Goal: Information Seeking & Learning: Understand process/instructions

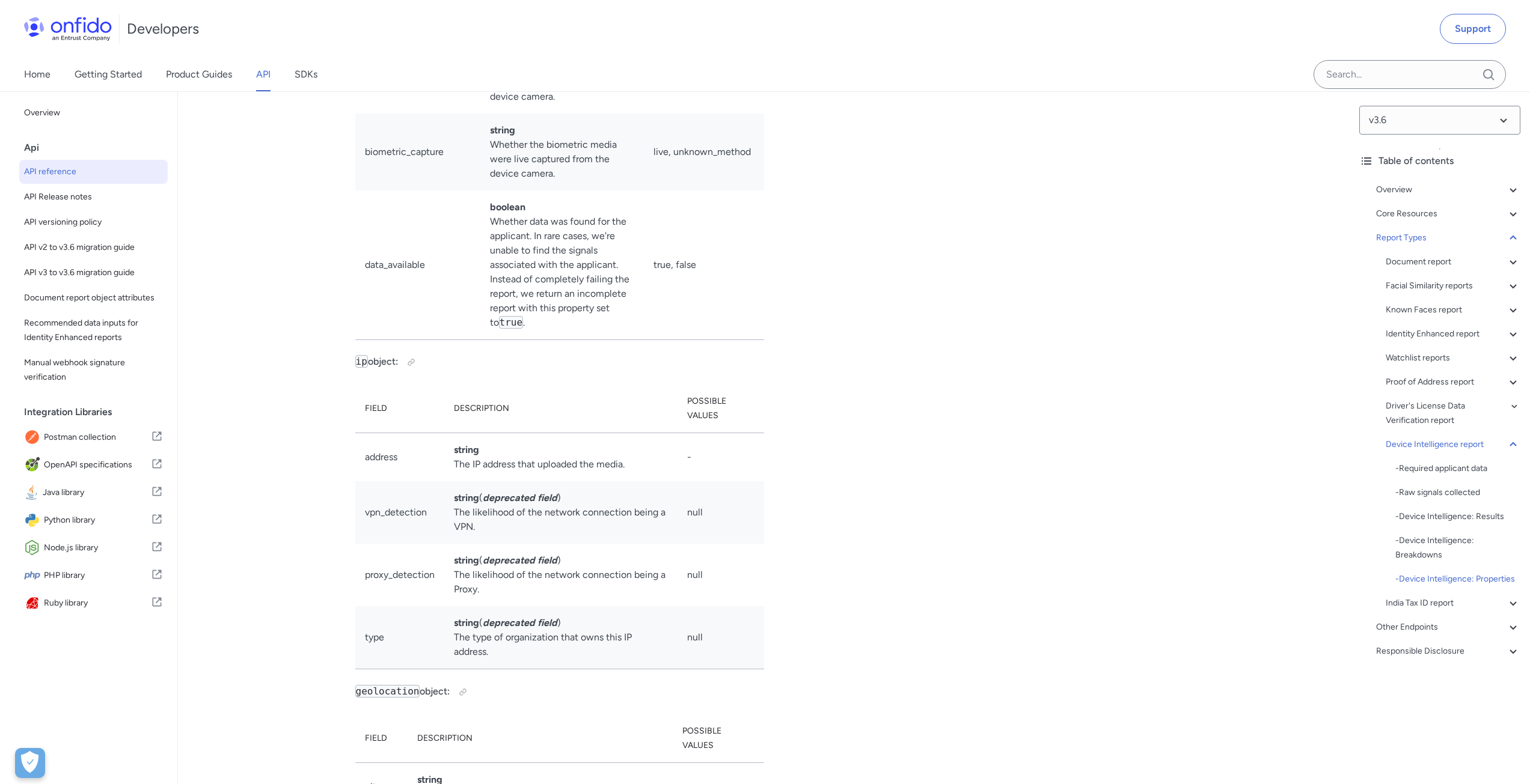
scroll to position [85232, 0]
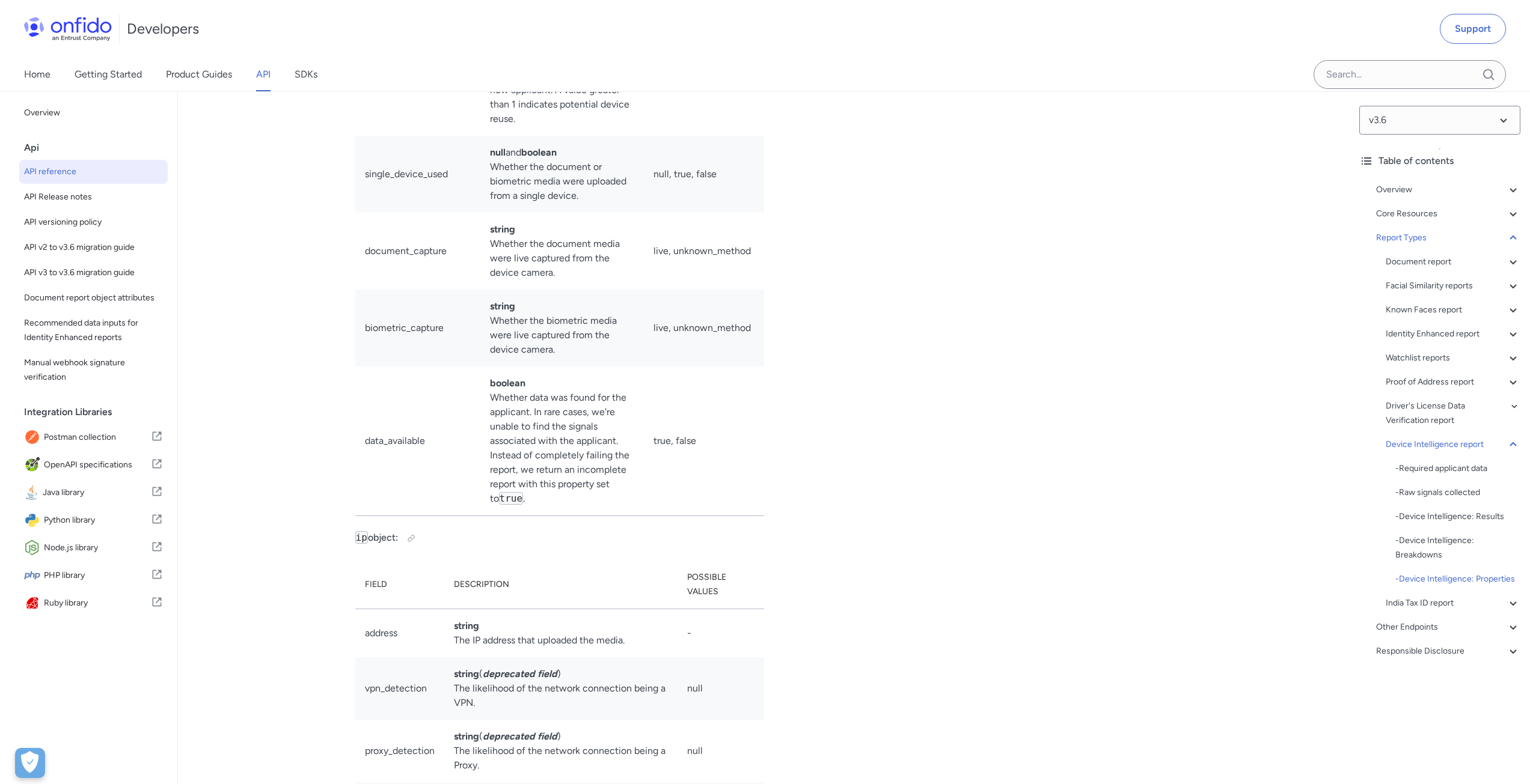
click at [263, 69] on link "API" at bounding box center [263, 75] width 14 height 34
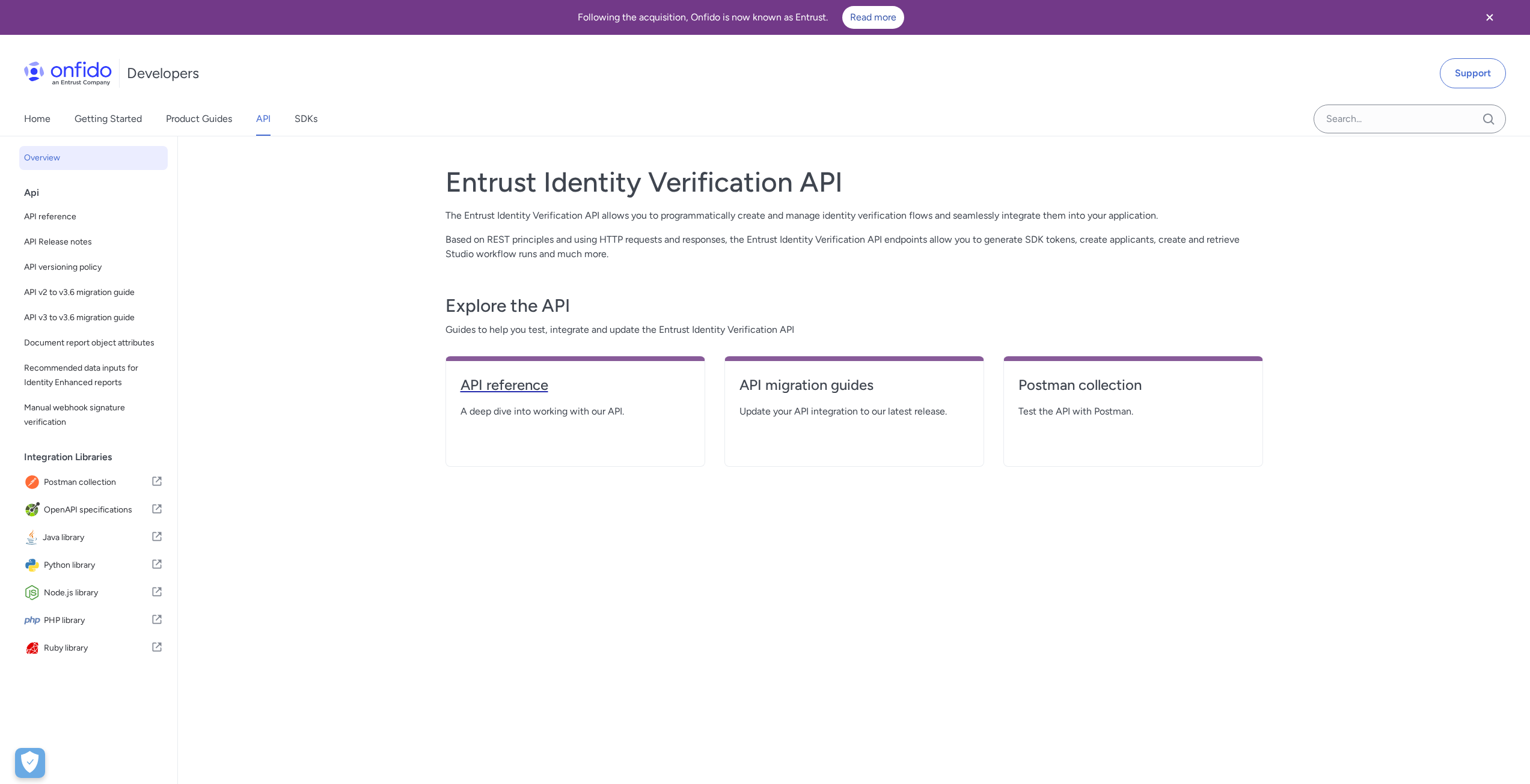
select select "http"
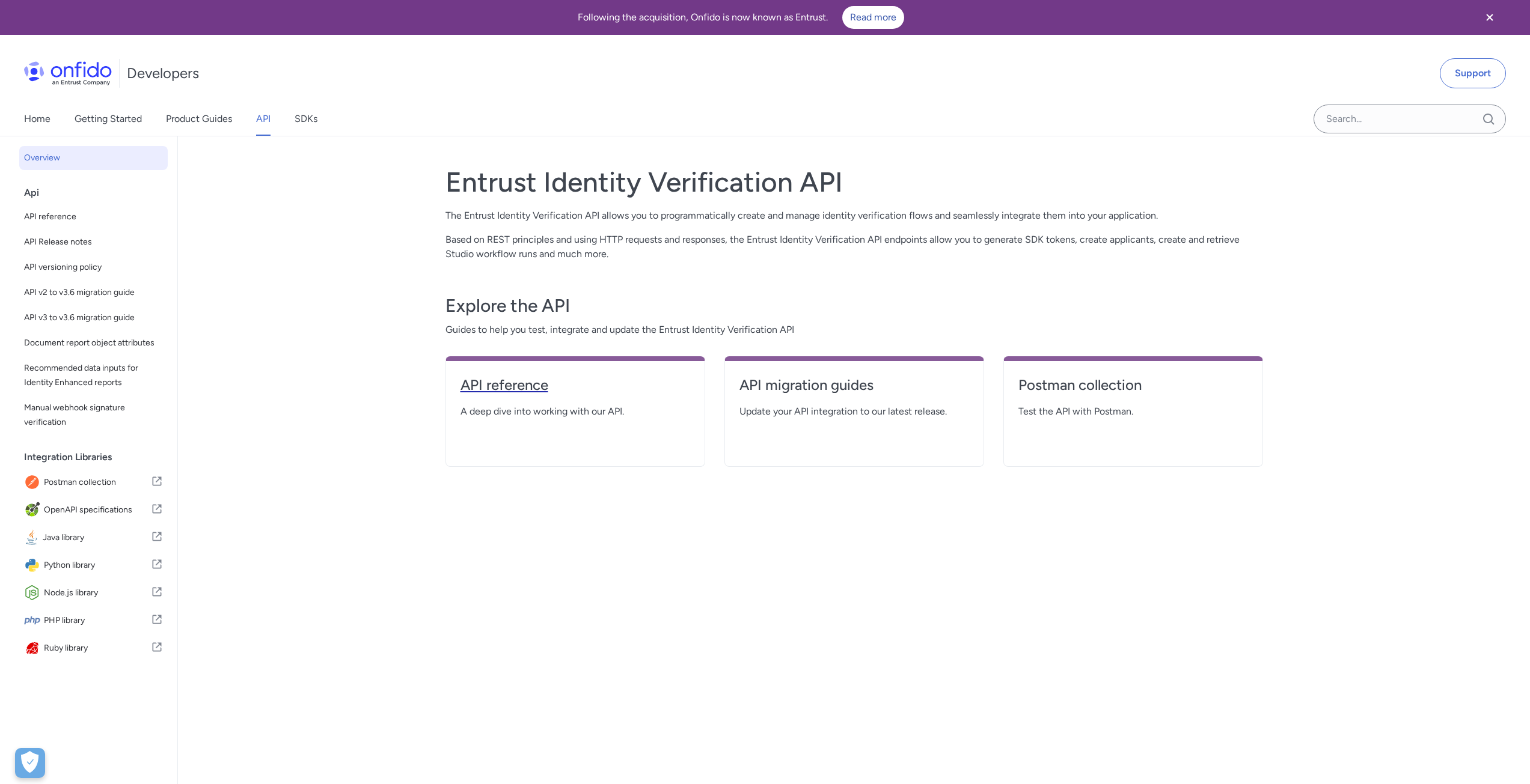
select select "http"
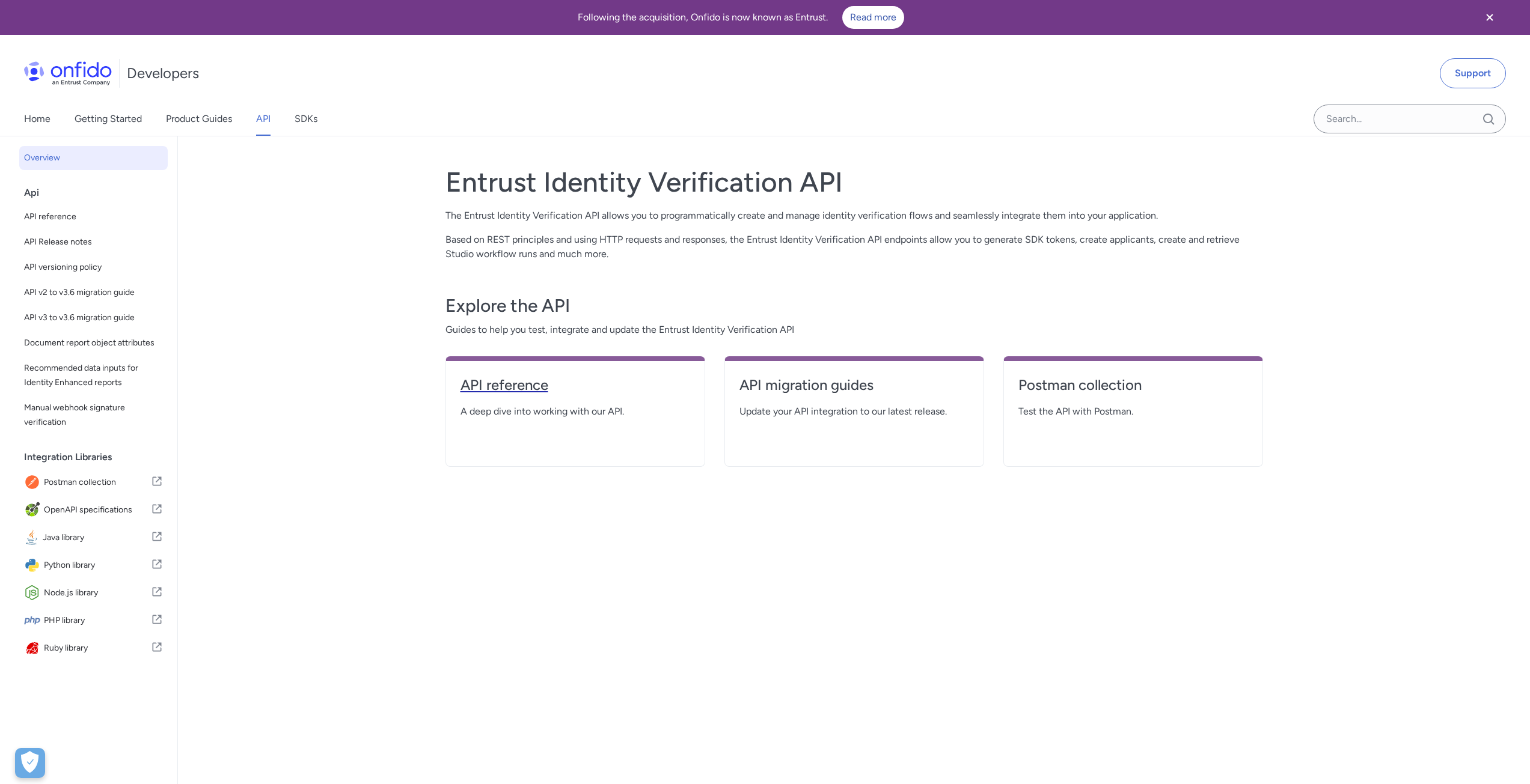
select select "http"
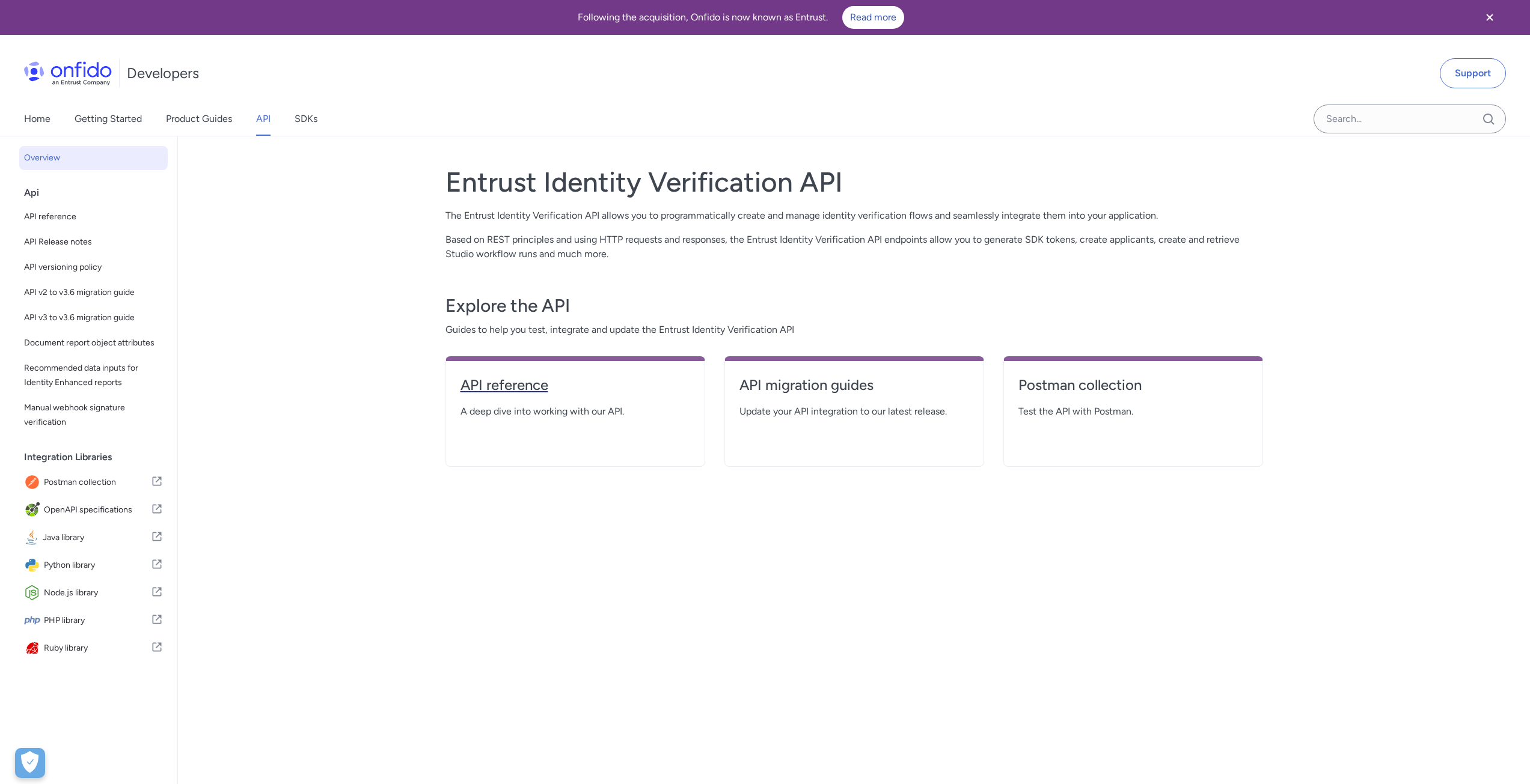
select select "http"
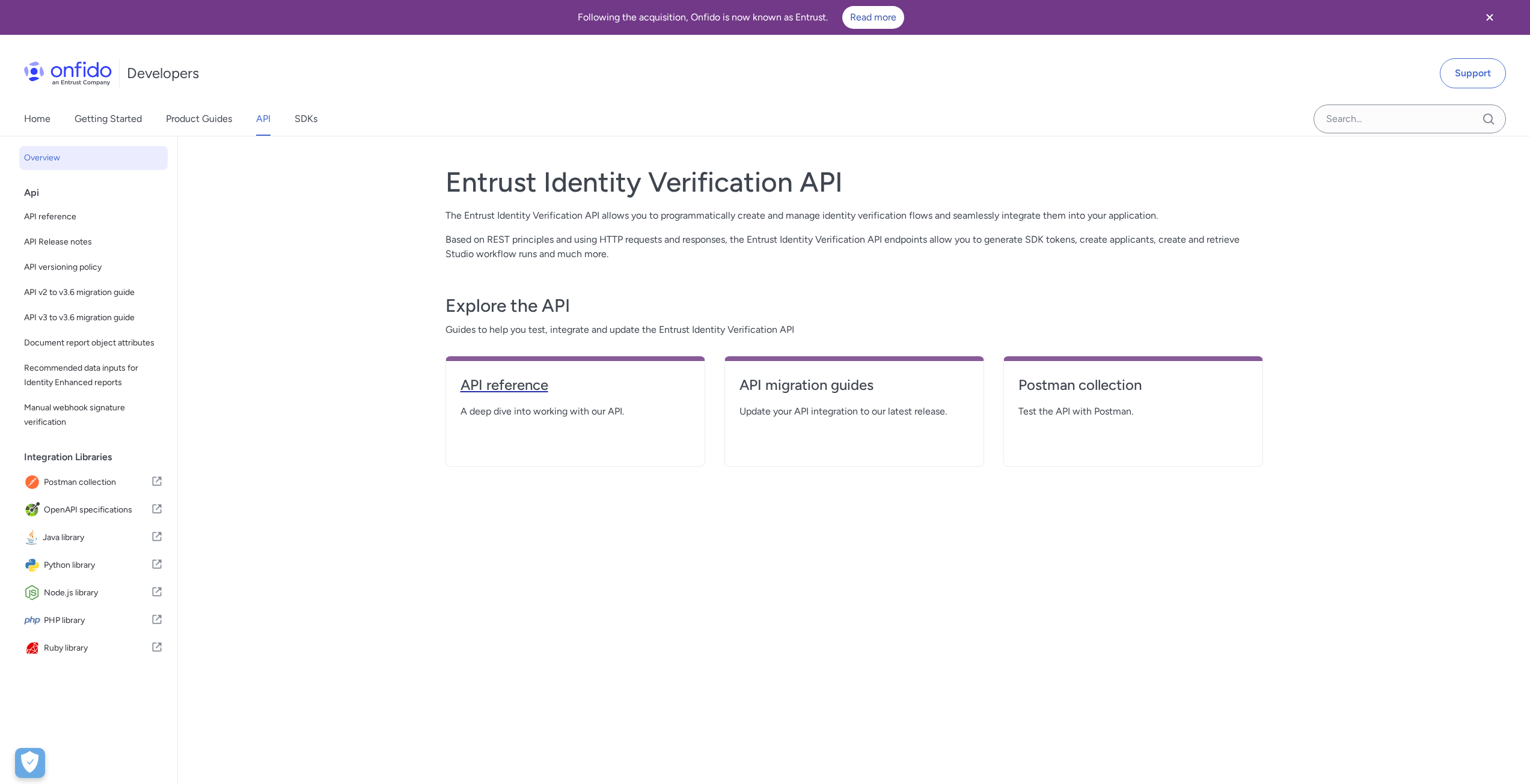
select select "http"
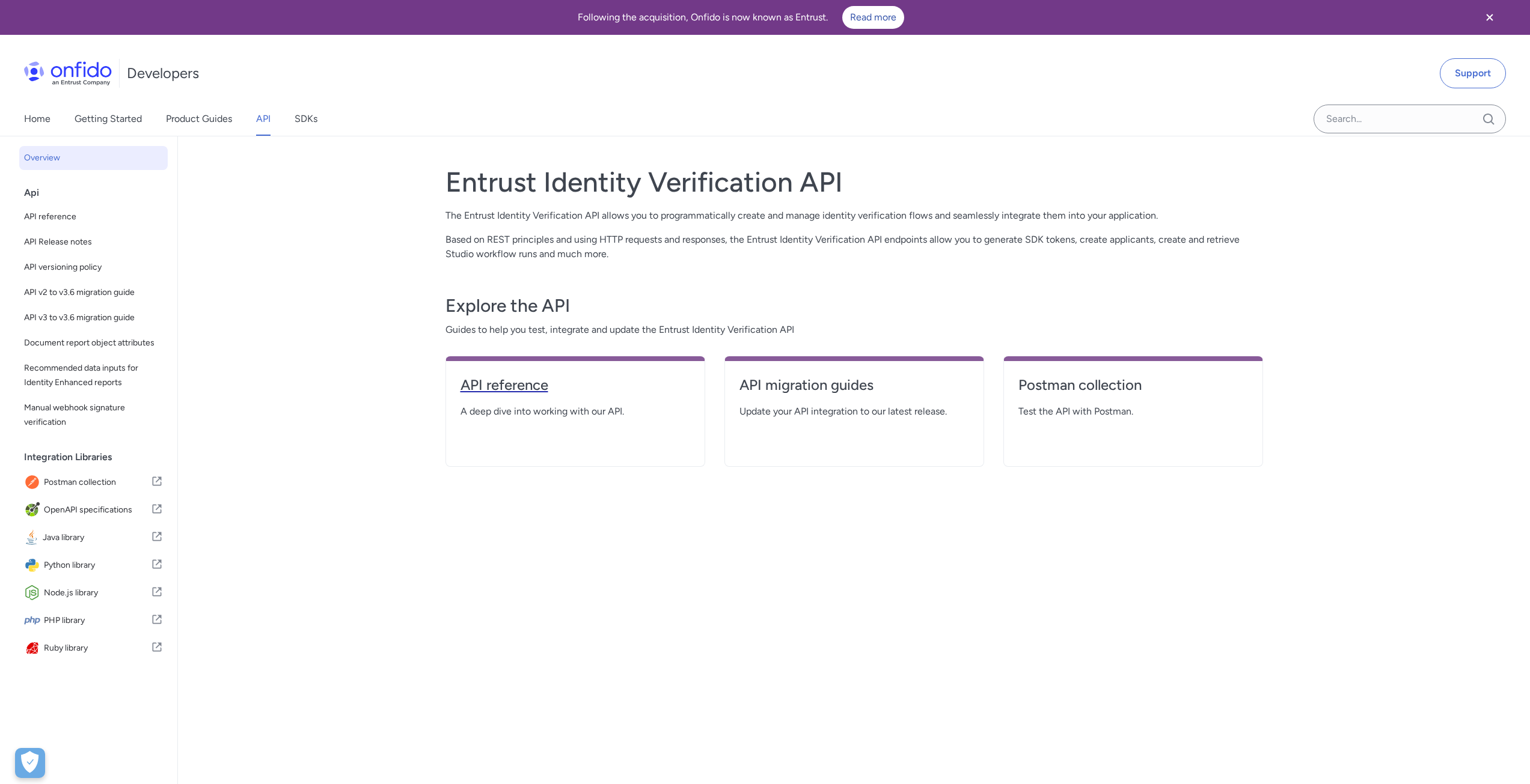
select select "http"
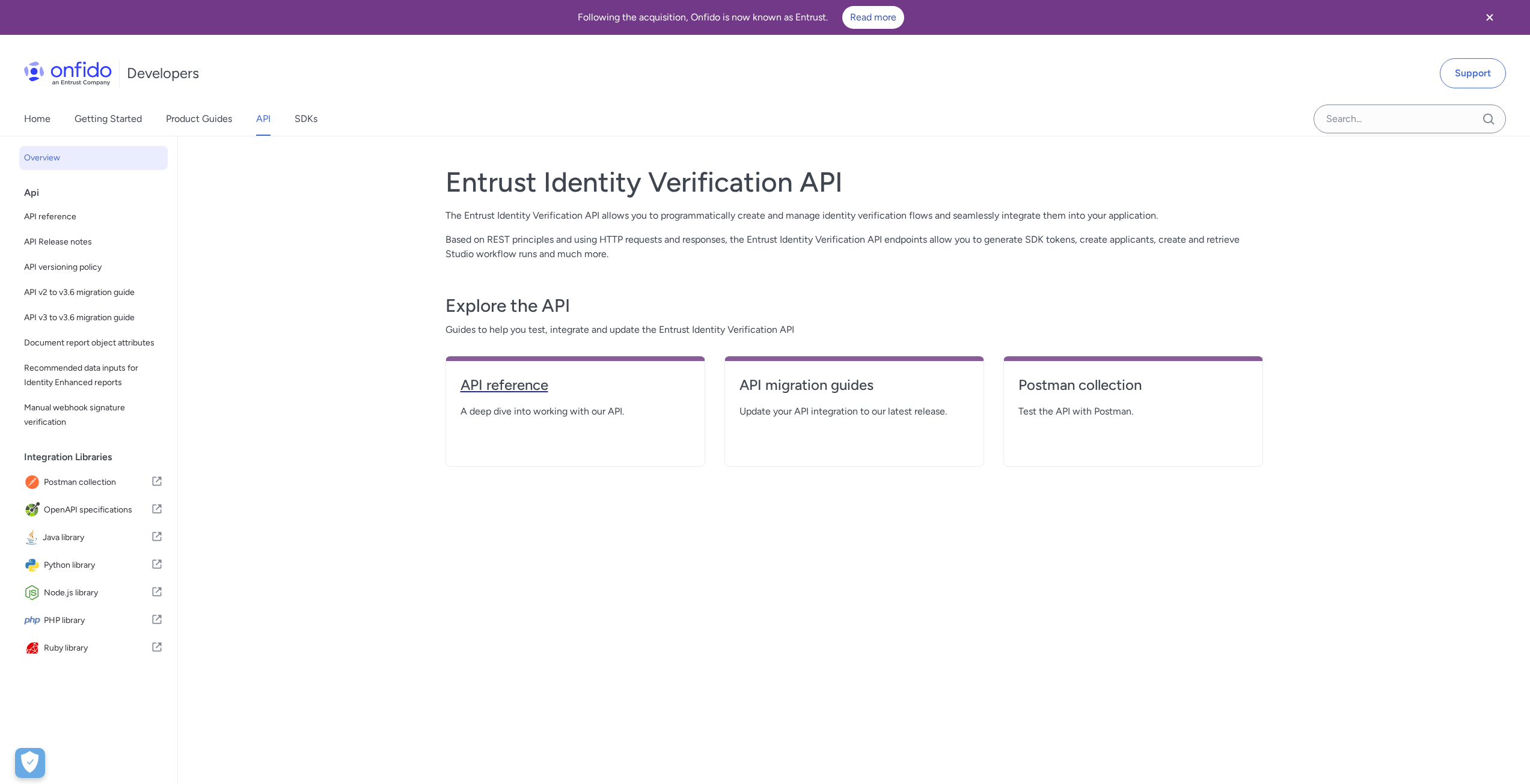
select select "http"
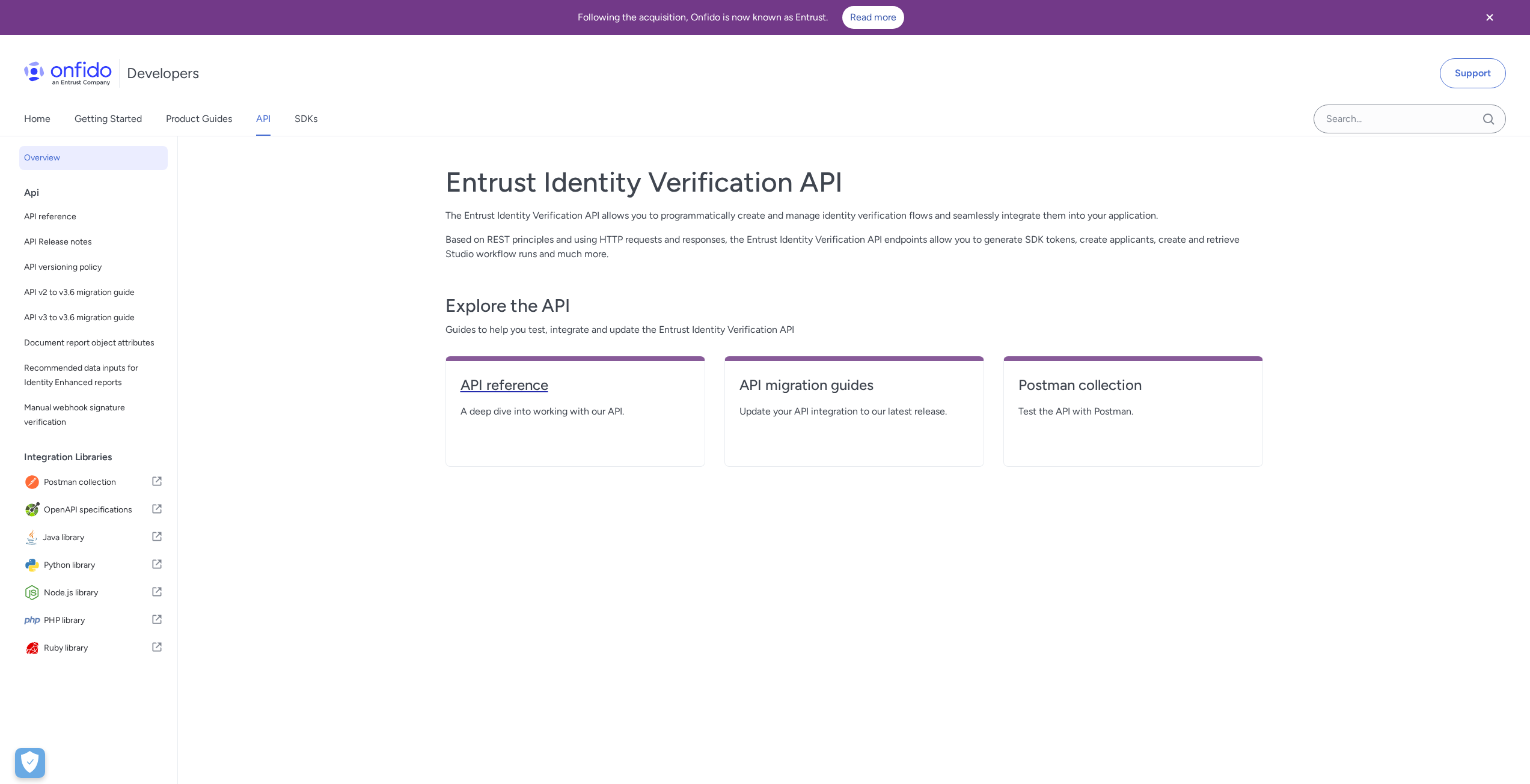
select select "http"
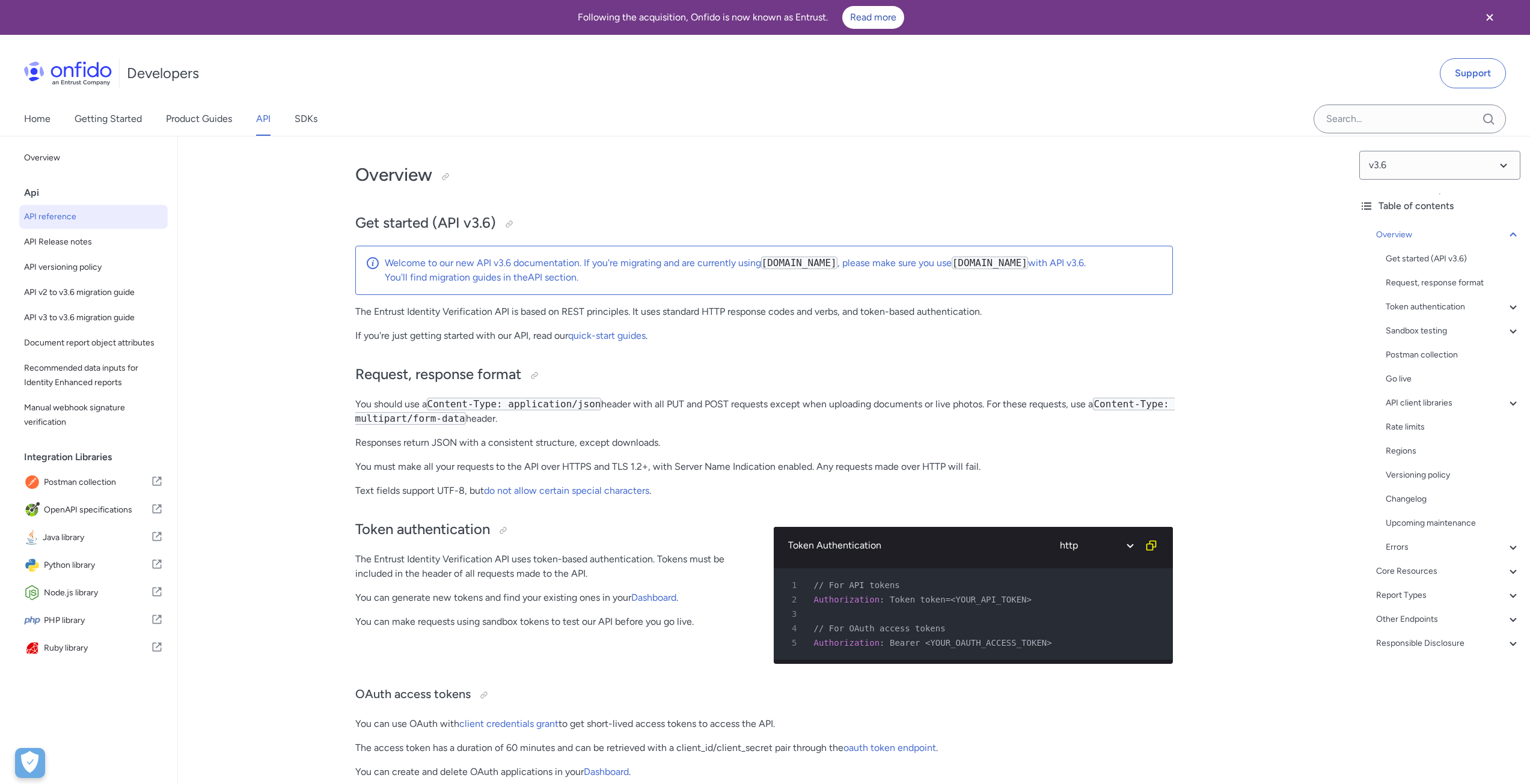
click at [94, 215] on span "API reference" at bounding box center [93, 217] width 139 height 14
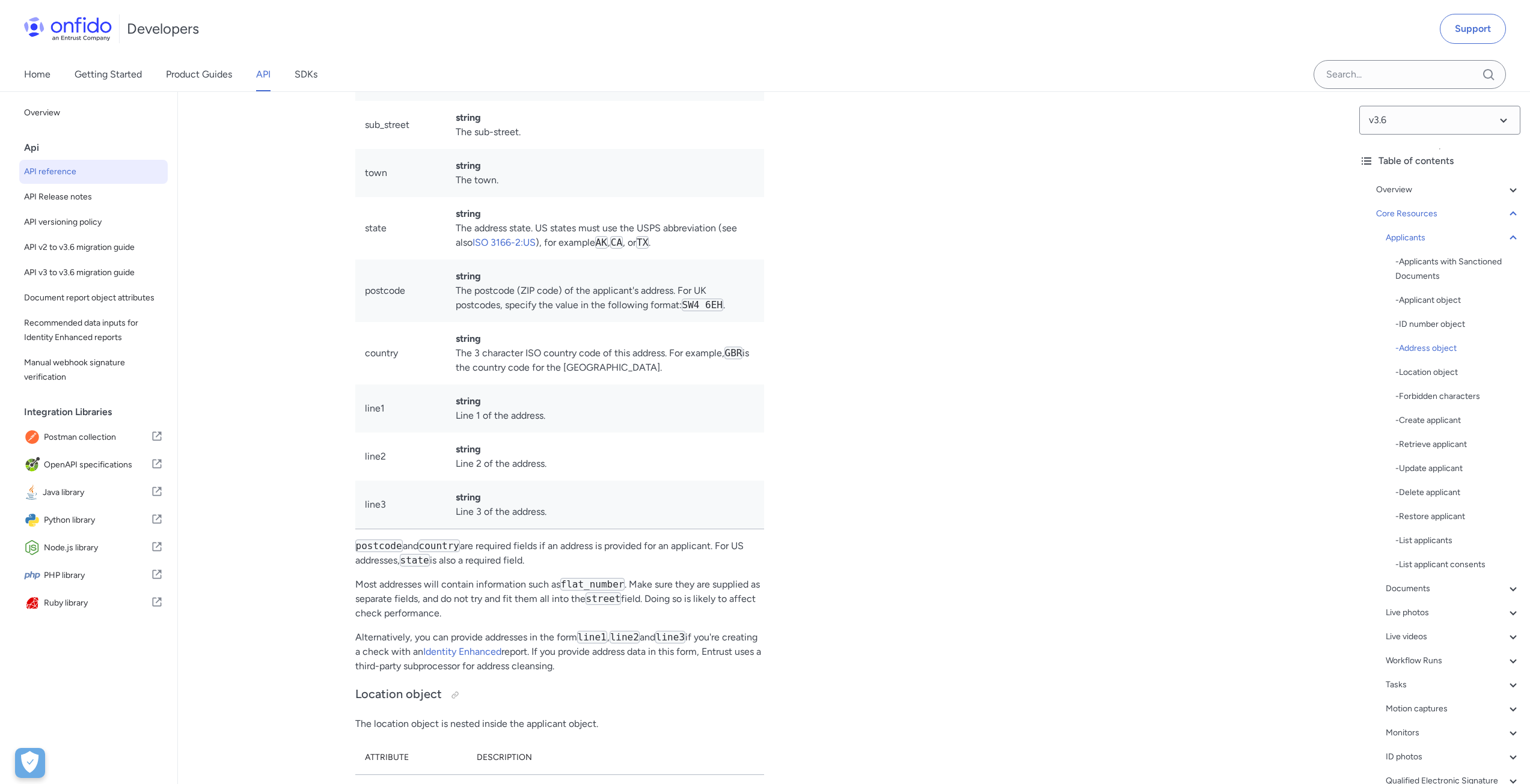
scroll to position [13284, 0]
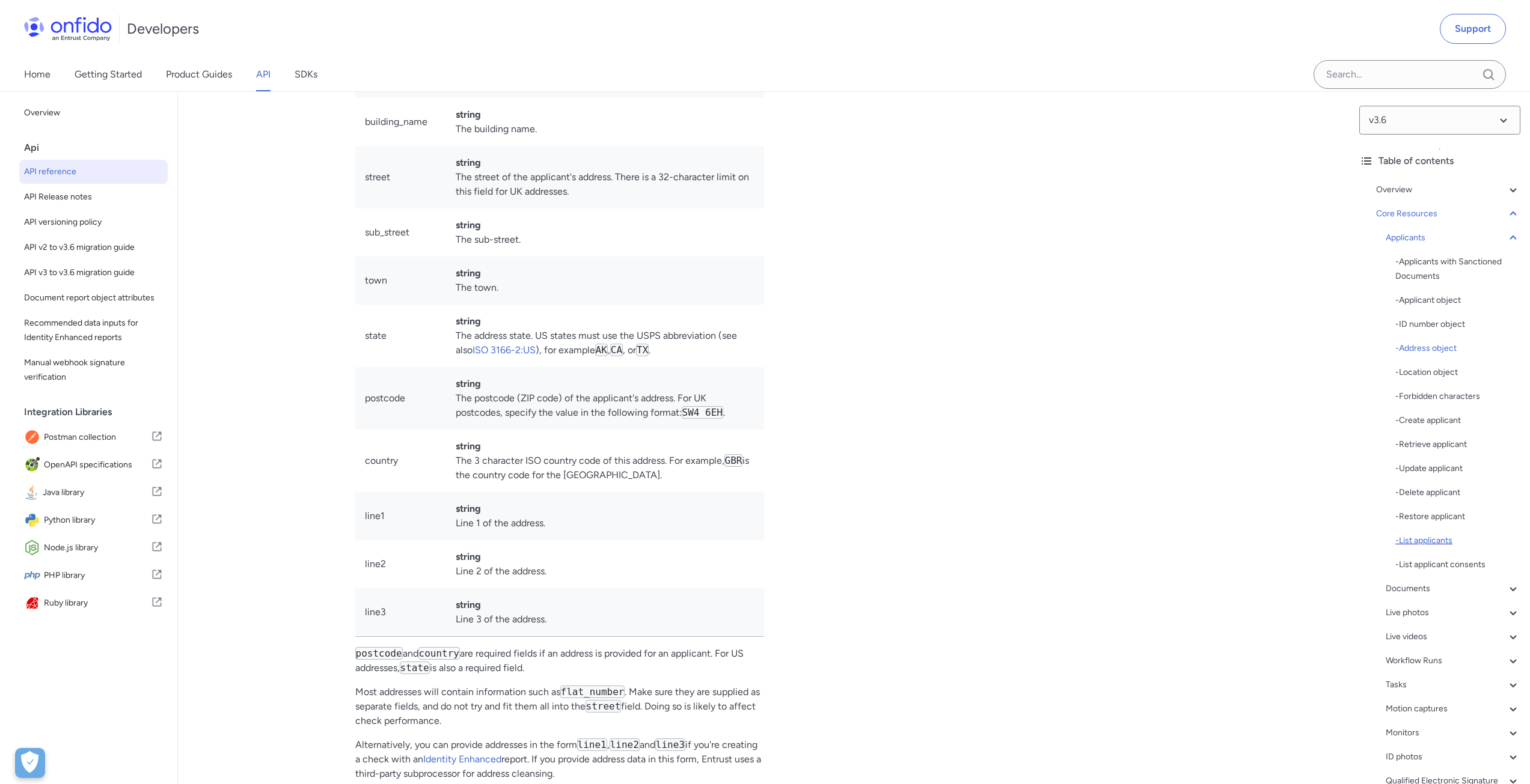
click at [1420, 544] on div "- List applicants" at bounding box center [1458, 541] width 125 height 14
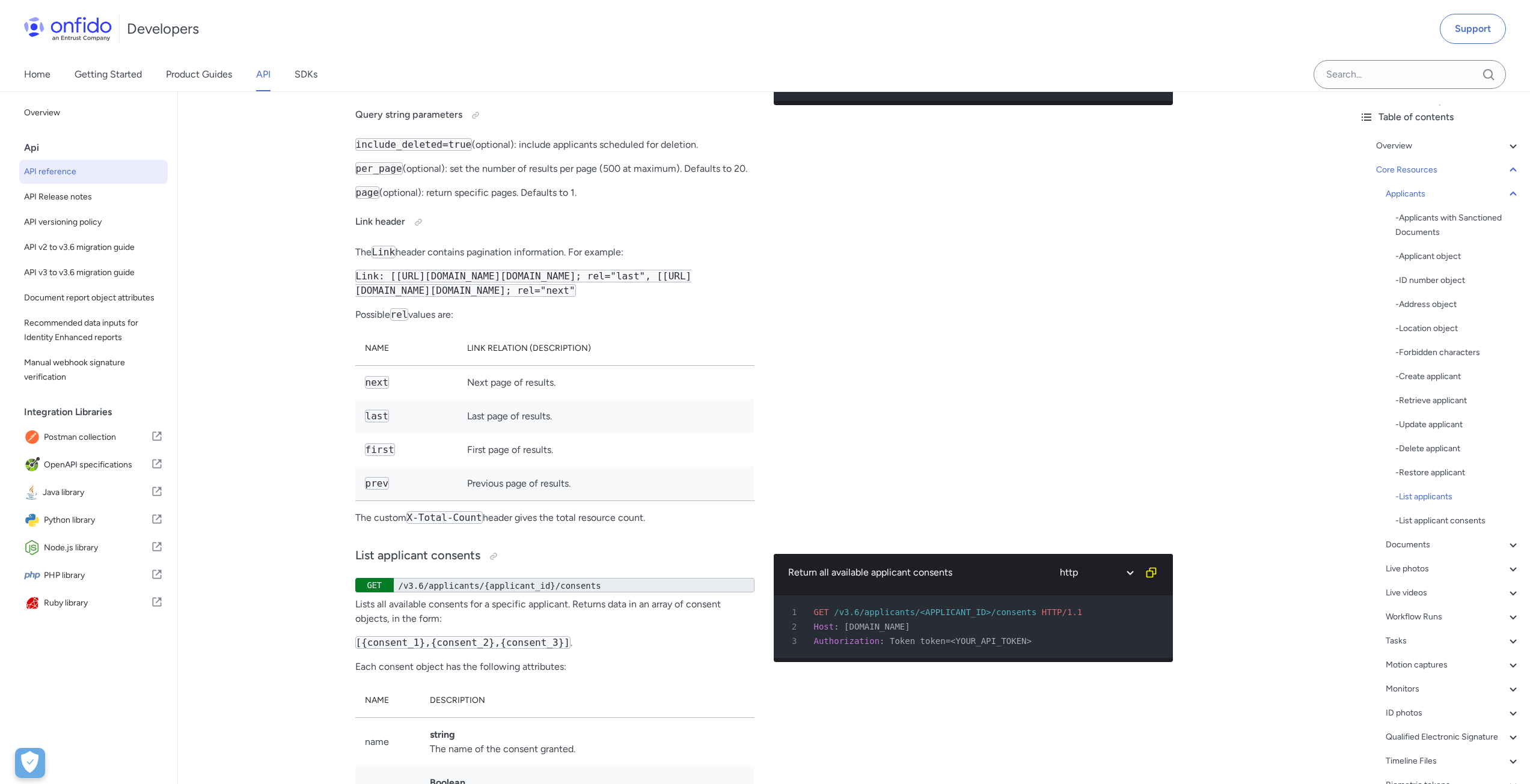
scroll to position [60, 0]
click at [1433, 478] on div "- List applicants" at bounding box center [1458, 481] width 125 height 14
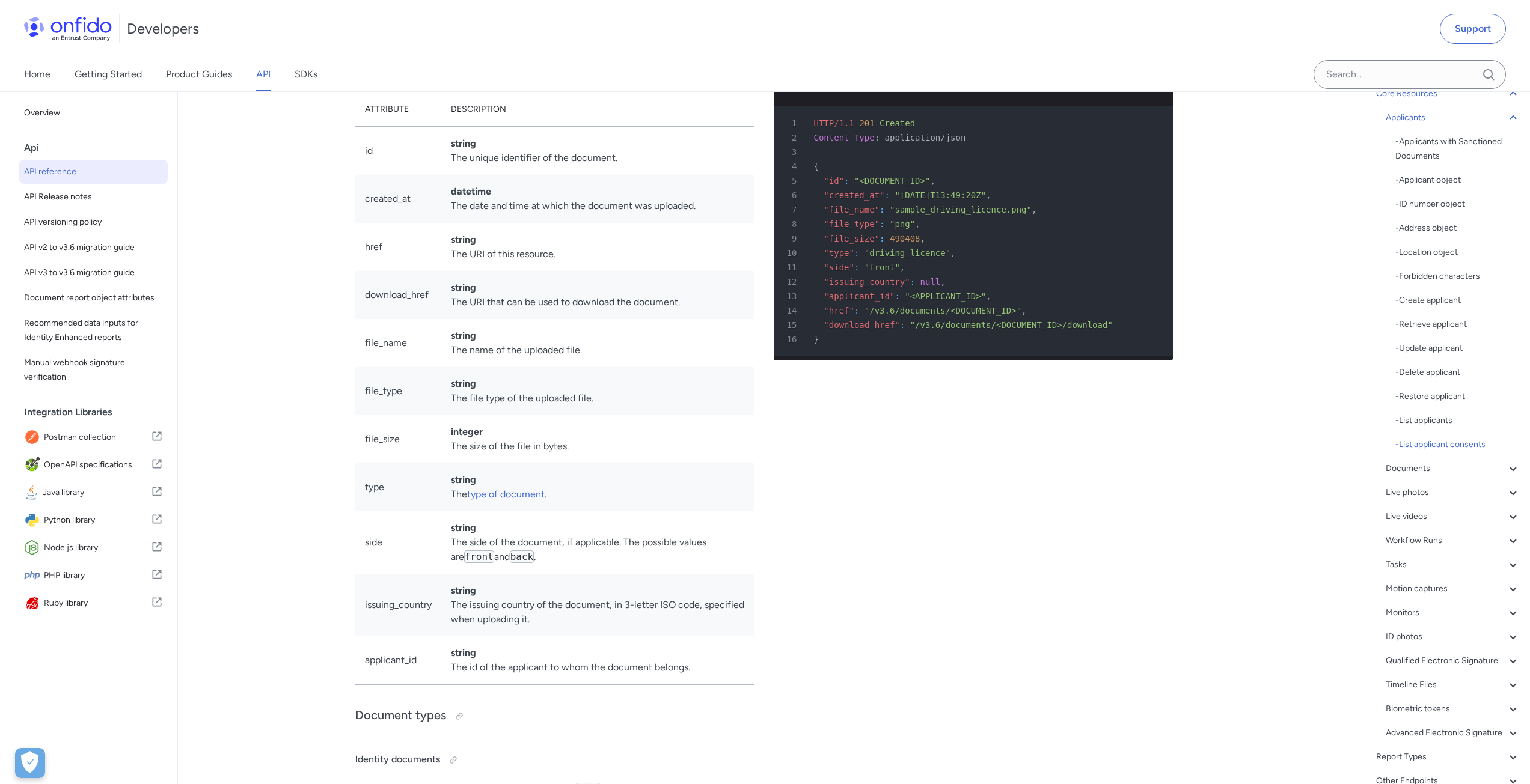
scroll to position [101, 0]
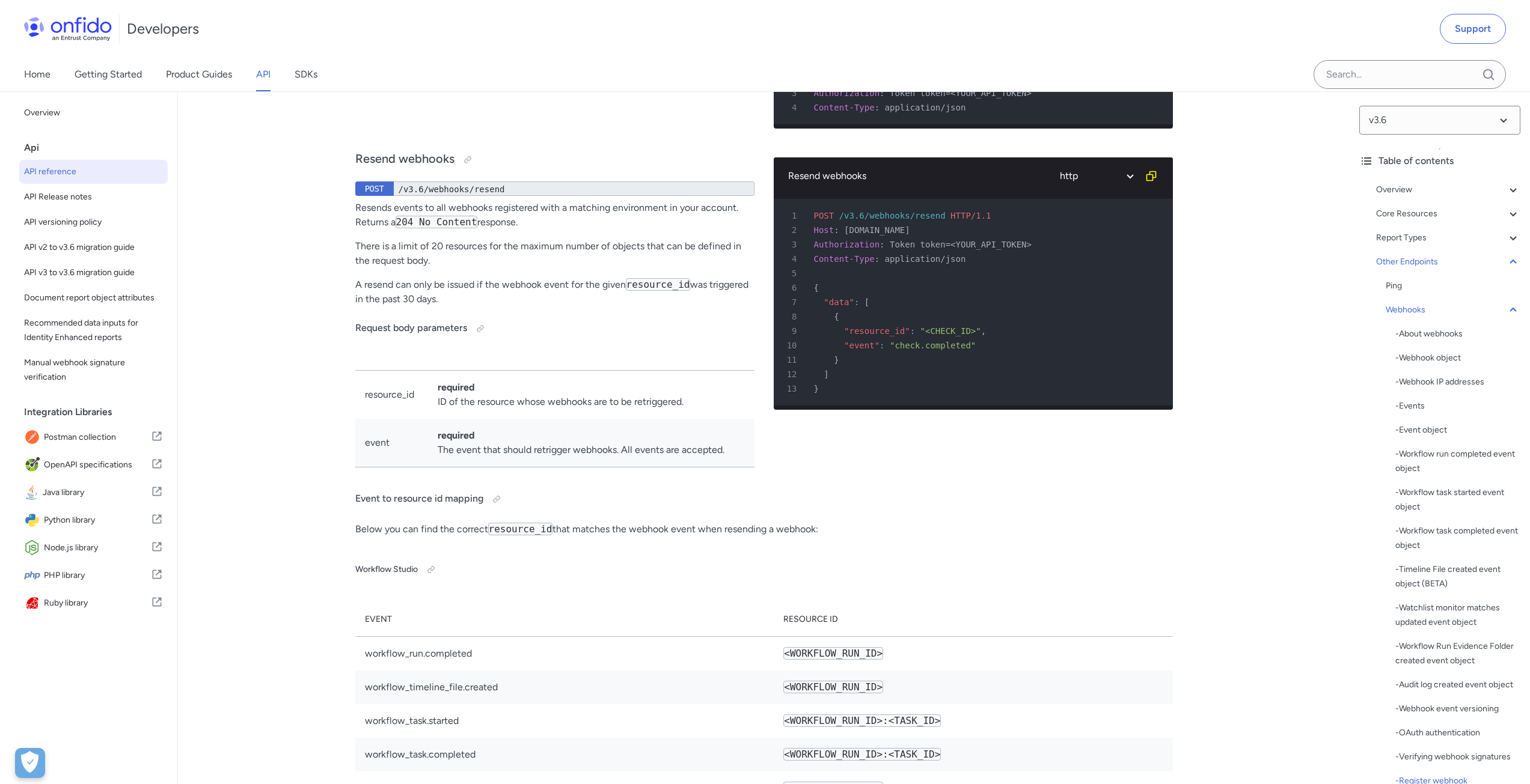
scroll to position [96687, 0]
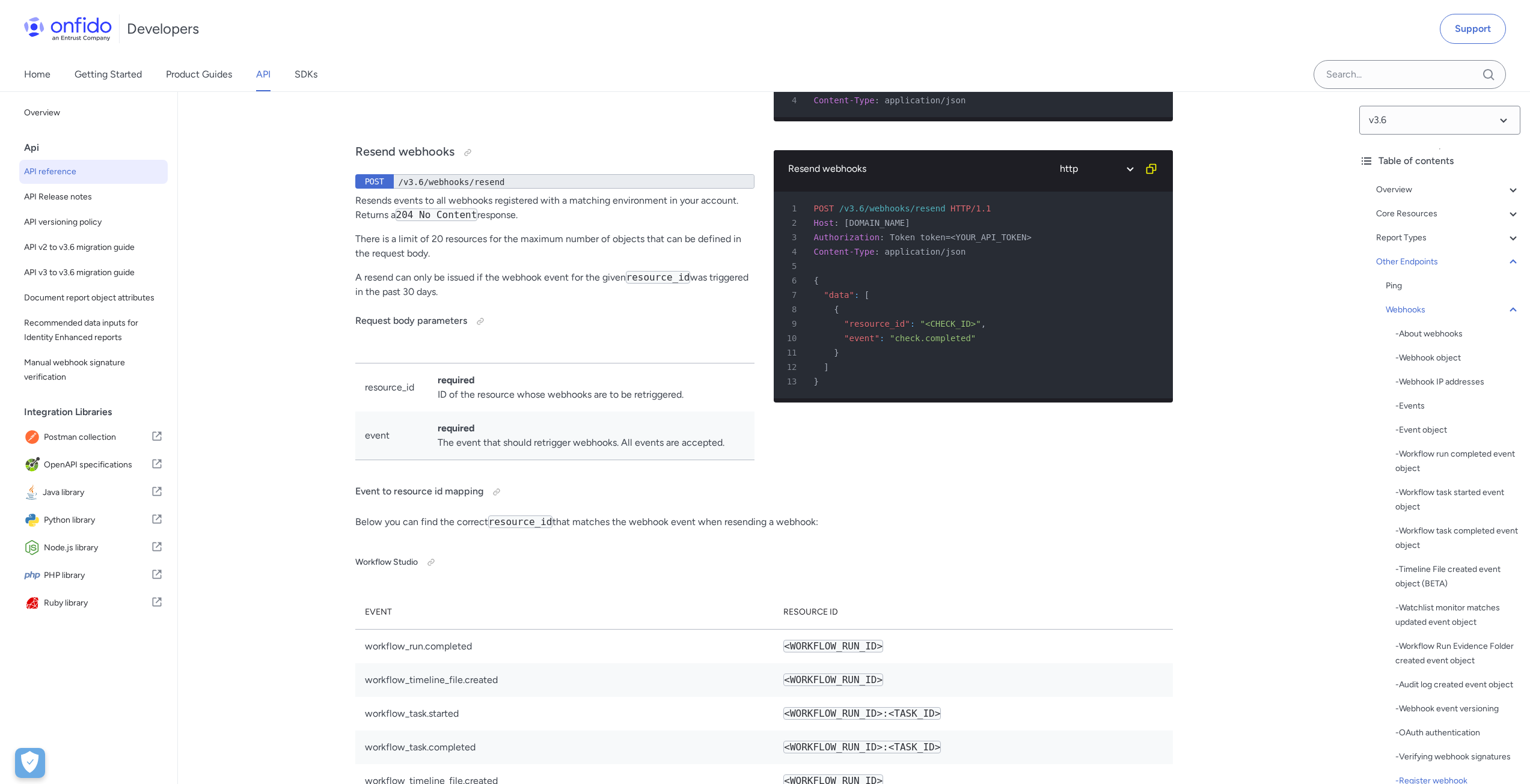
drag, startPoint x: 843, startPoint y: 389, endPoint x: 920, endPoint y: 388, distance: 77.0
copy span "[DOMAIN_NAME]"
drag, startPoint x: 856, startPoint y: 376, endPoint x: 902, endPoint y: 376, distance: 46.0
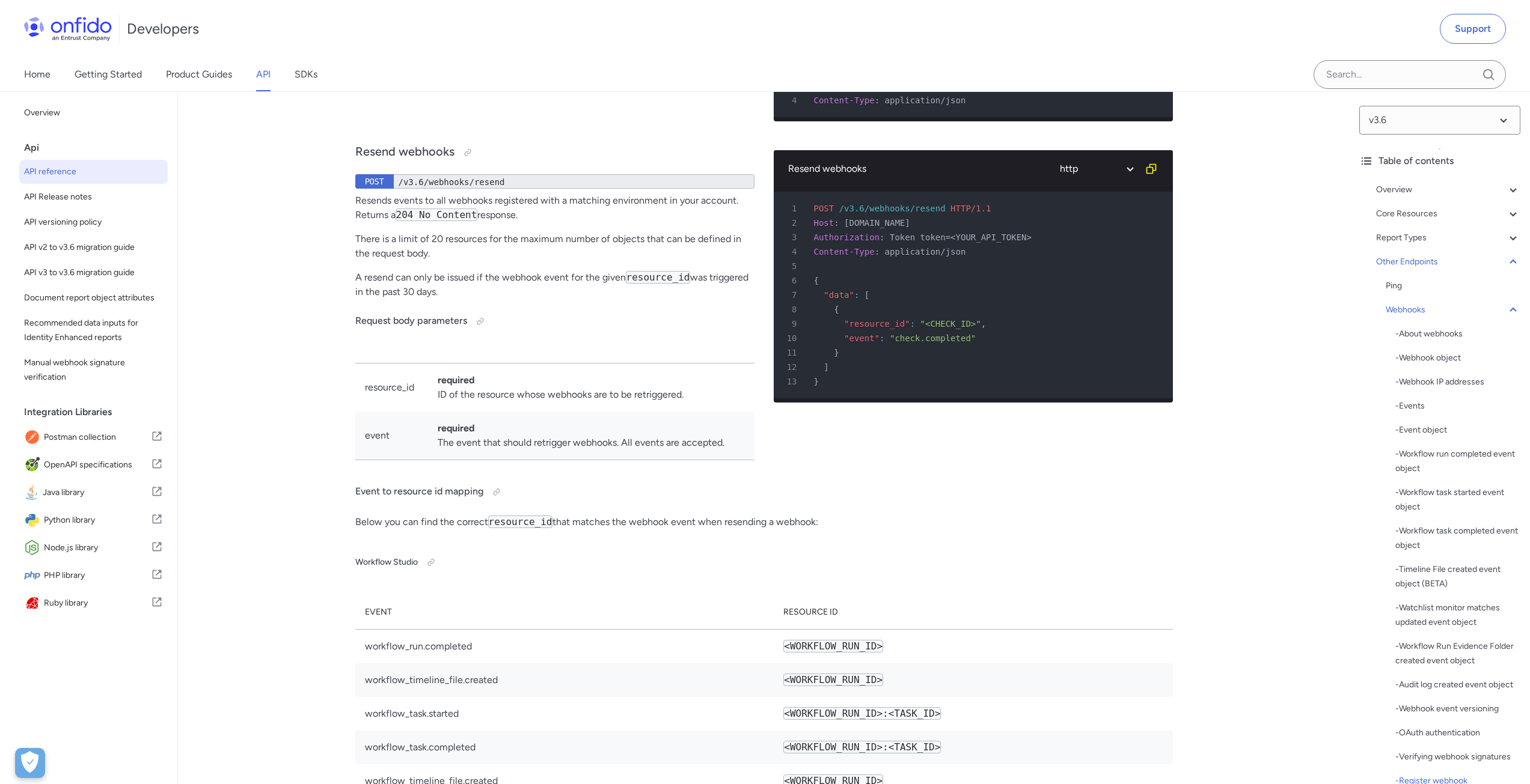
copy span "/v3.6/webhooks/"
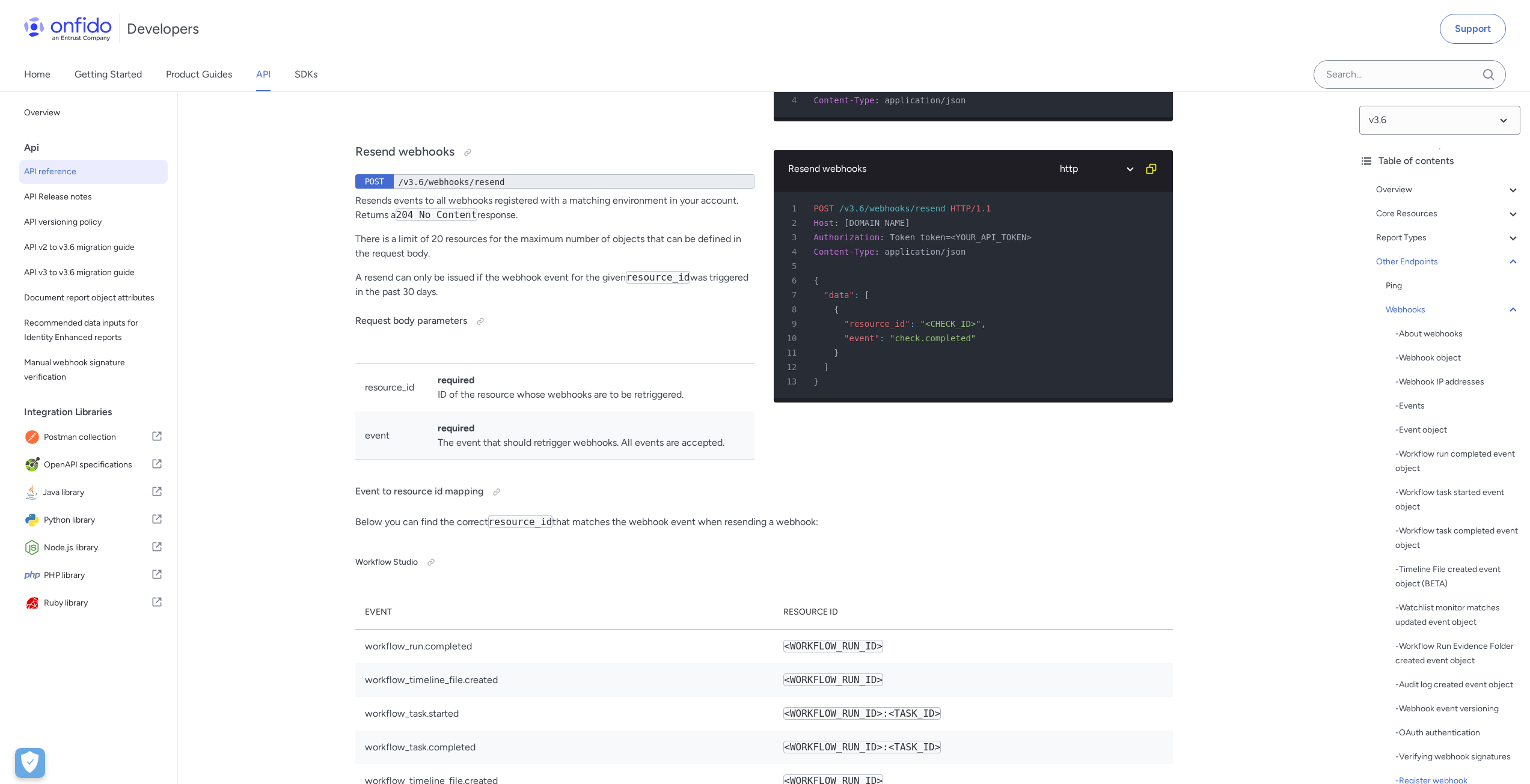
drag, startPoint x: 1018, startPoint y: 406, endPoint x: 887, endPoint y: 417, distance: 131.5
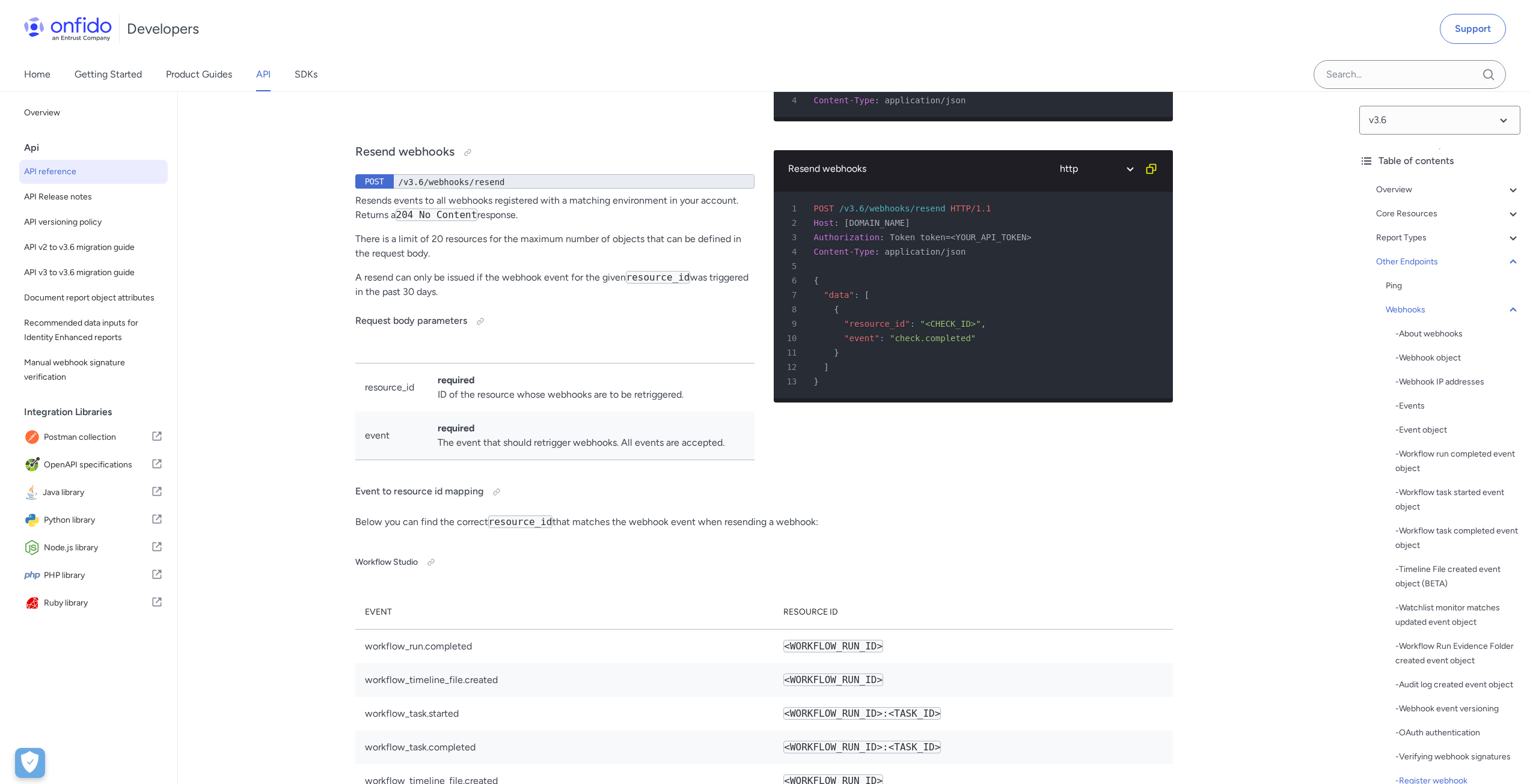
drag, startPoint x: 1034, startPoint y: 404, endPoint x: 815, endPoint y: 379, distance: 220.4
copy pre "GET /v3.6/webhooks/ HTTP/1.1 2 Host : api.eu.onfido.com 3 Authorization : Token…"
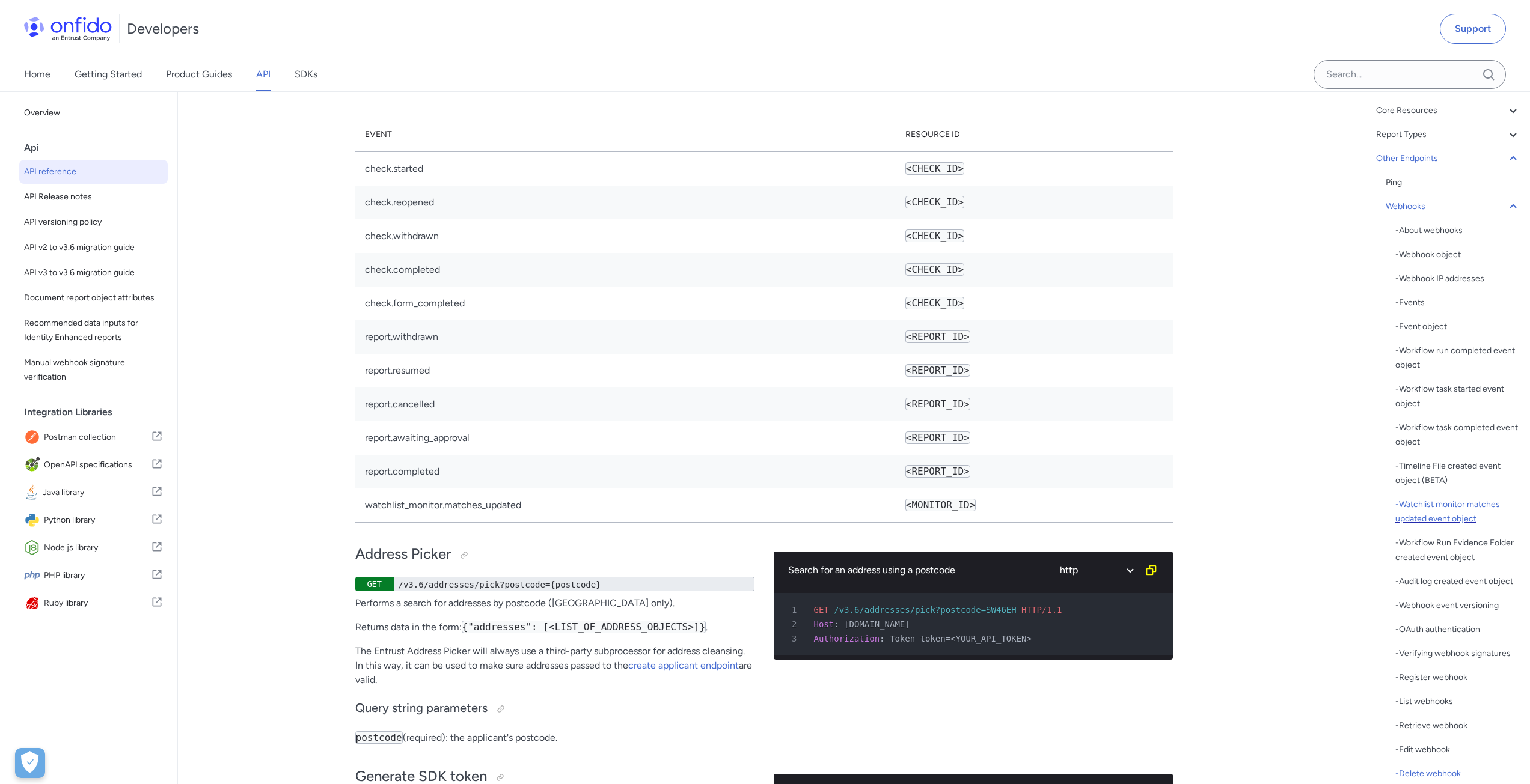
scroll to position [0, 0]
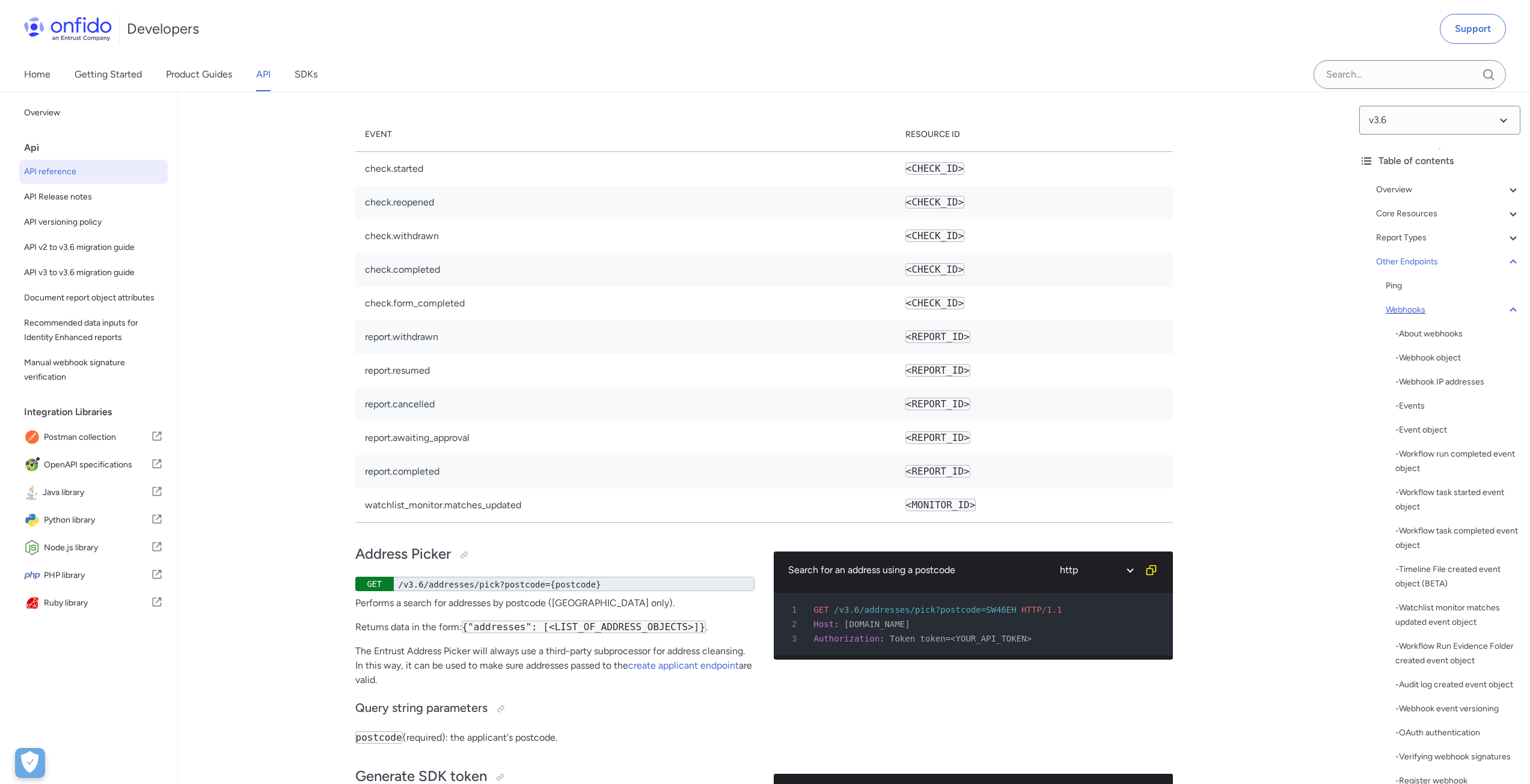
click at [1509, 308] on icon at bounding box center [1514, 310] width 14 height 14
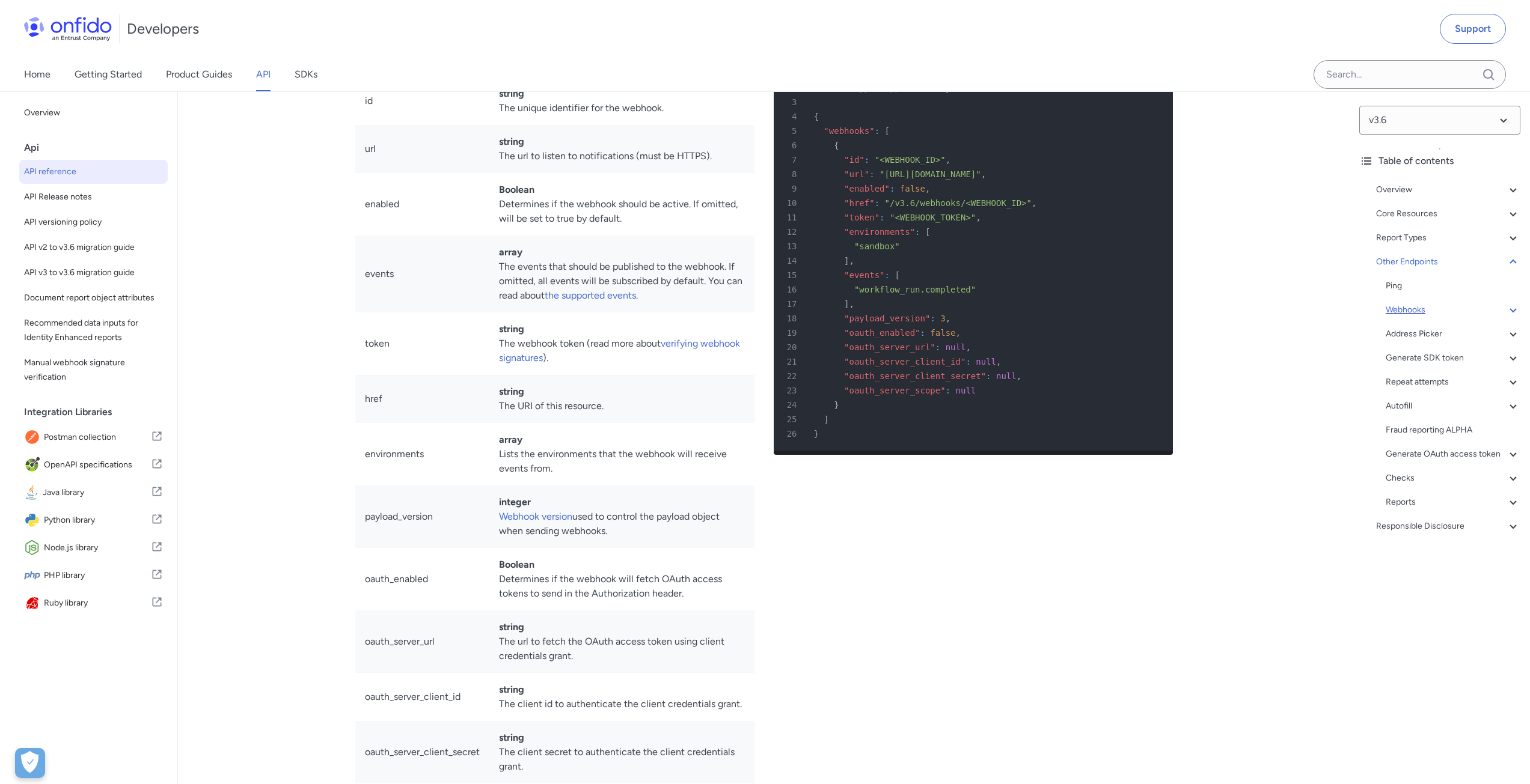
click at [1508, 308] on icon at bounding box center [1514, 310] width 14 height 14
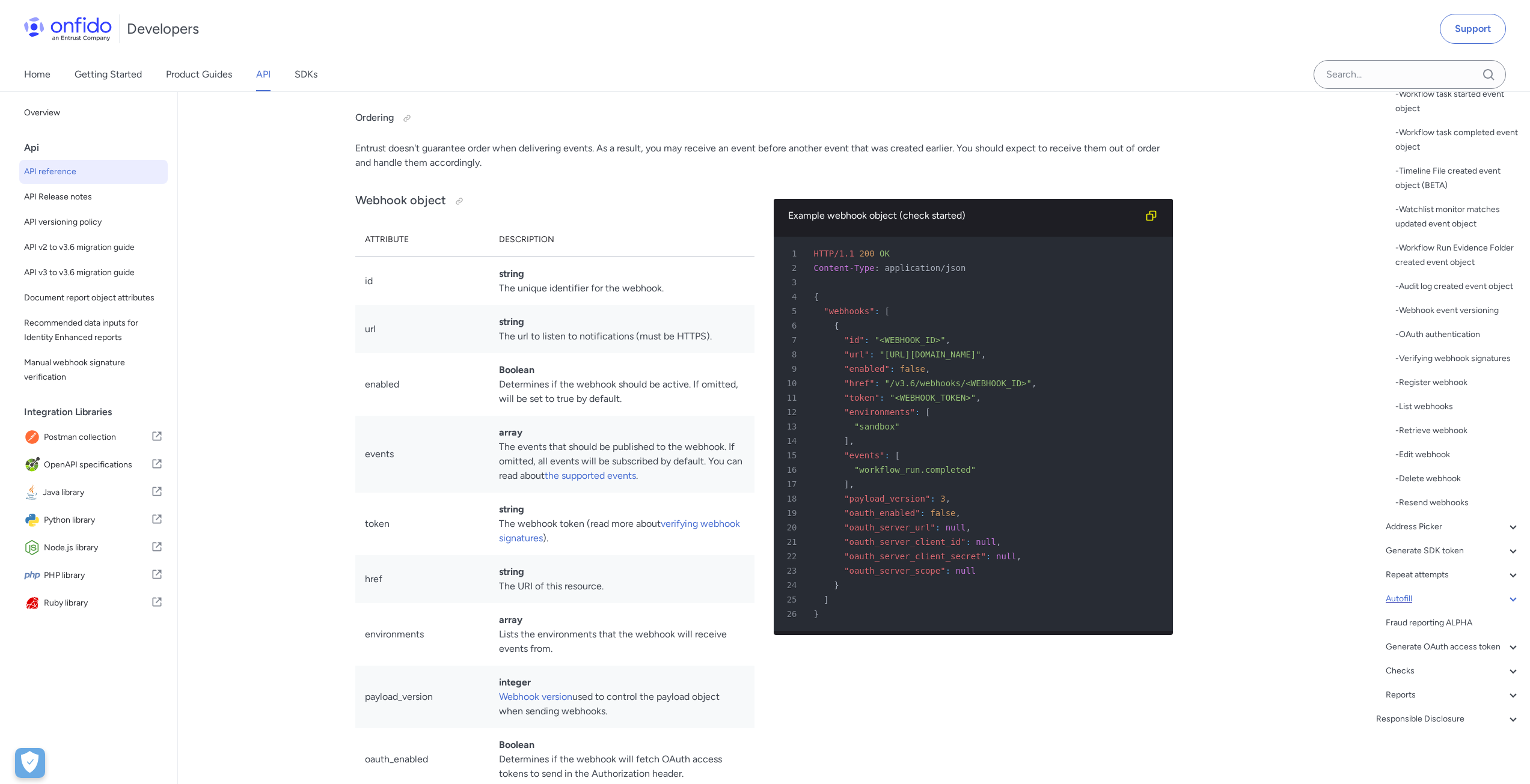
scroll to position [0, 0]
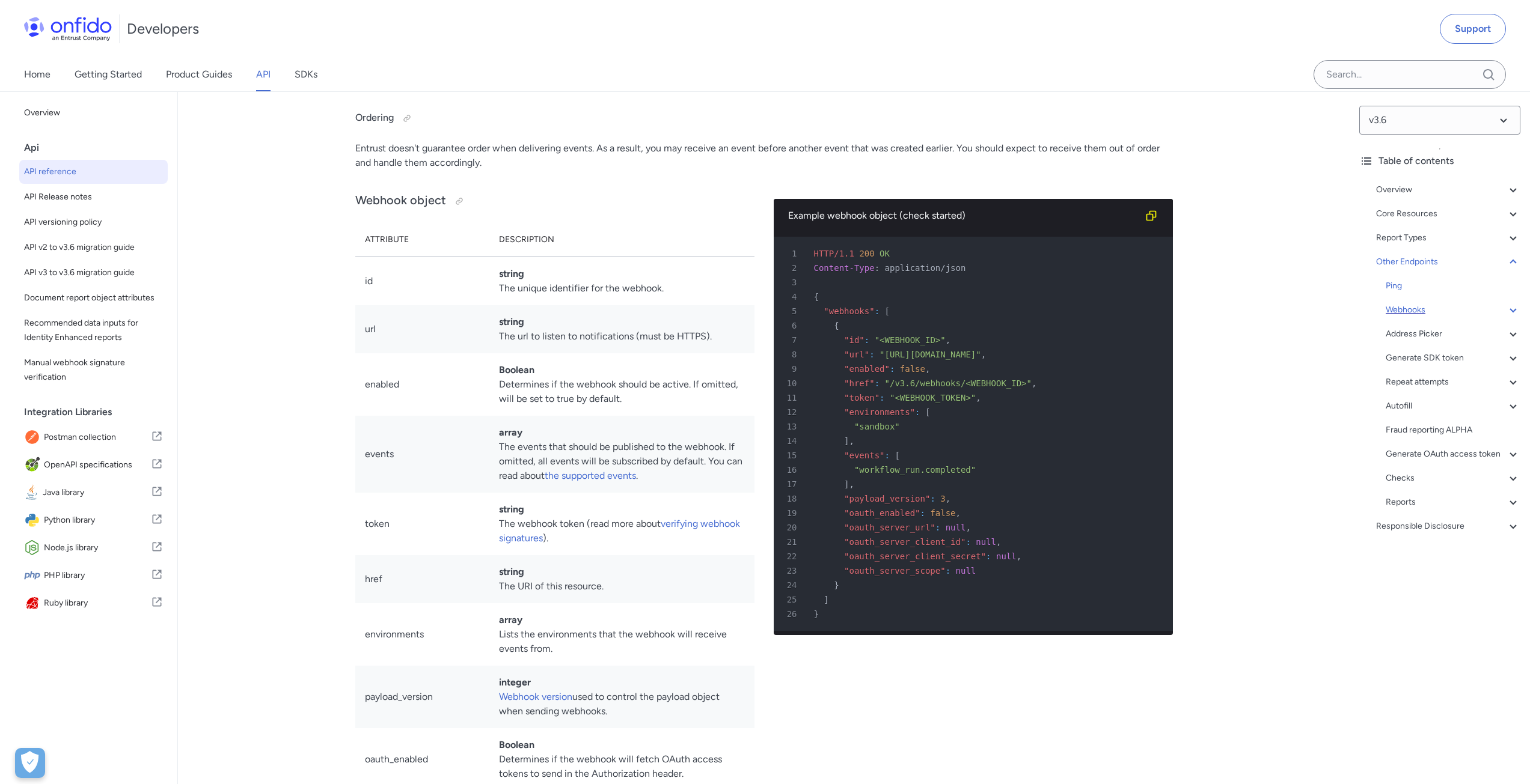
click at [1507, 308] on icon at bounding box center [1514, 310] width 14 height 14
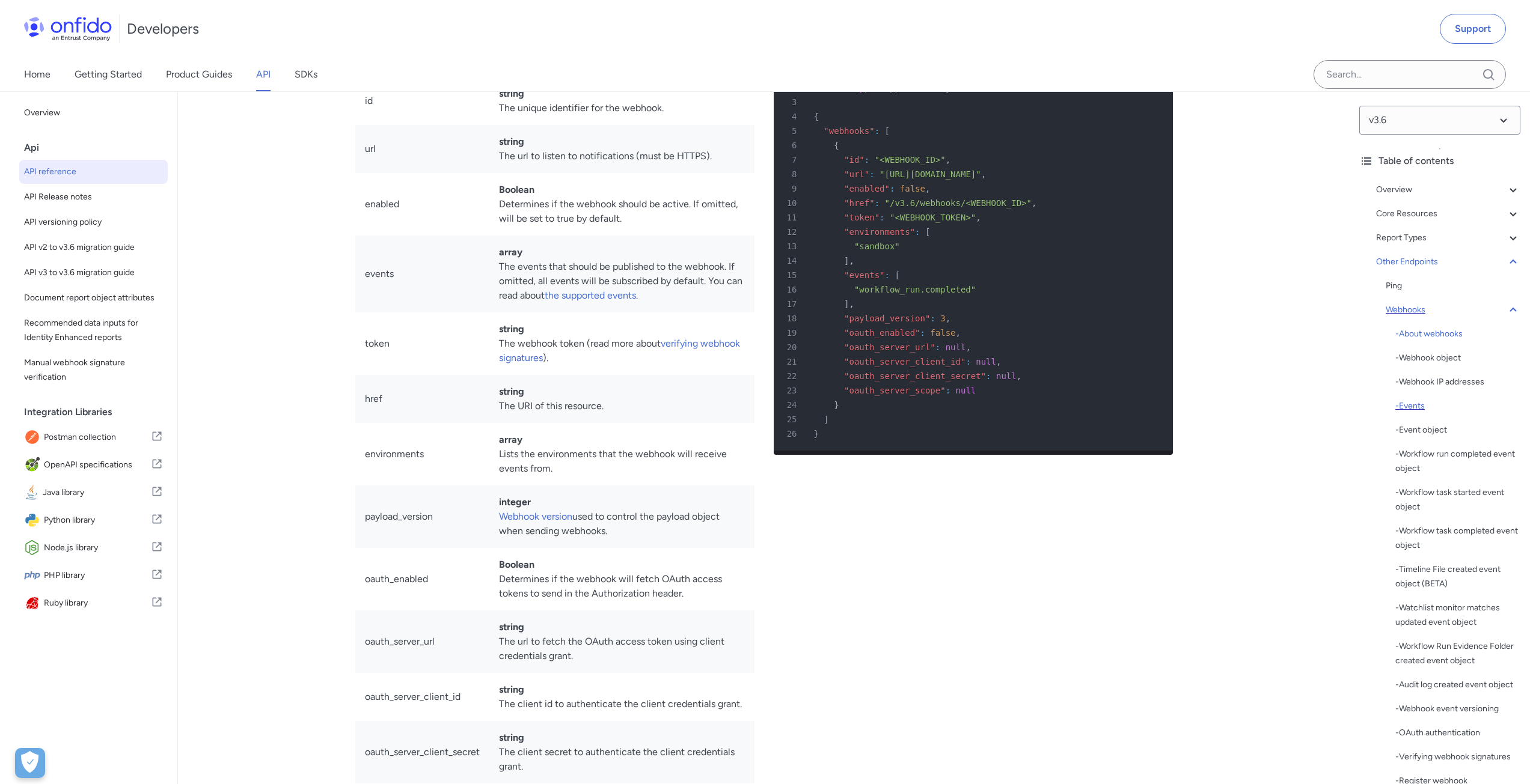
click at [1429, 406] on div "- Events" at bounding box center [1458, 406] width 125 height 14
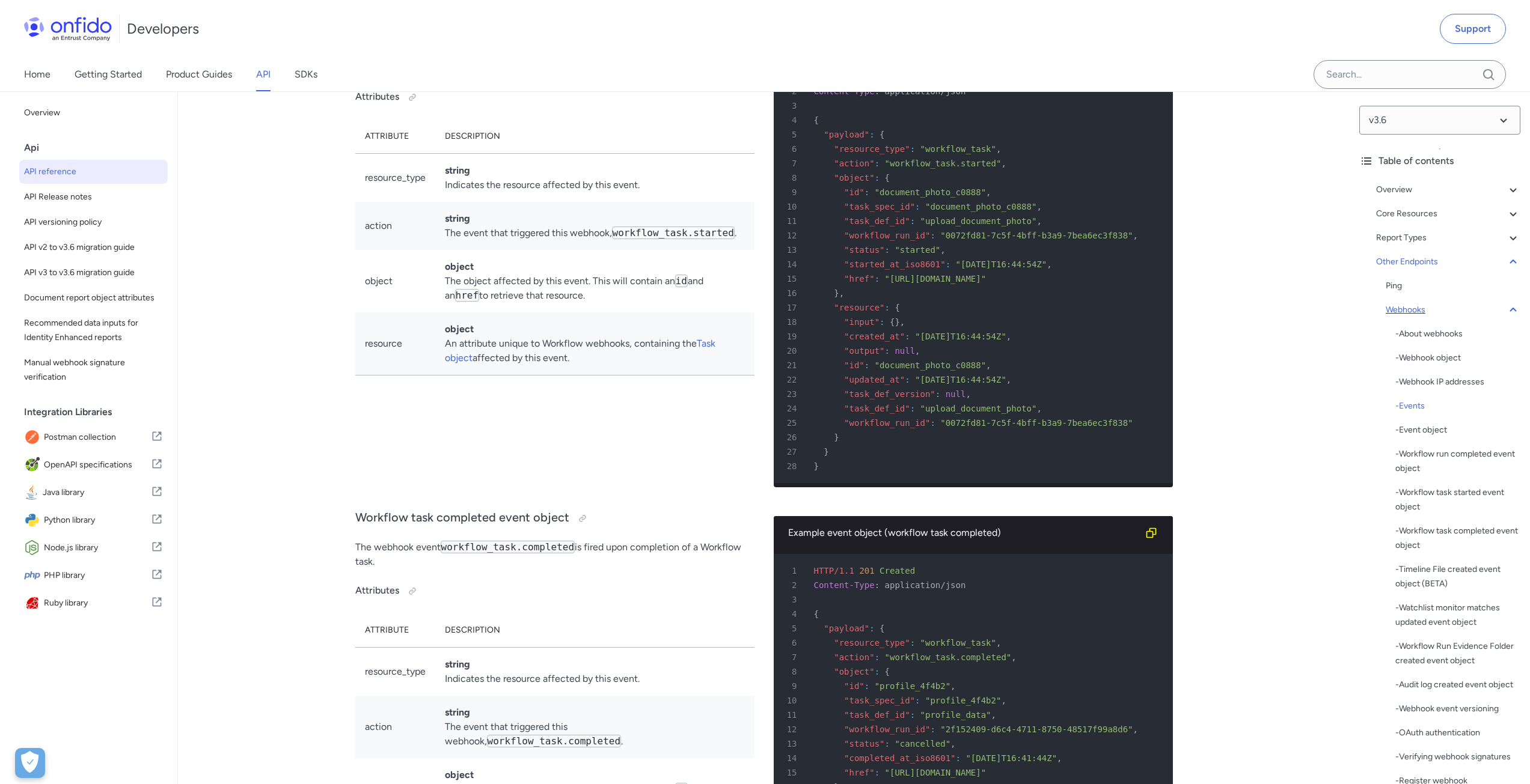
scroll to position [91602, 0]
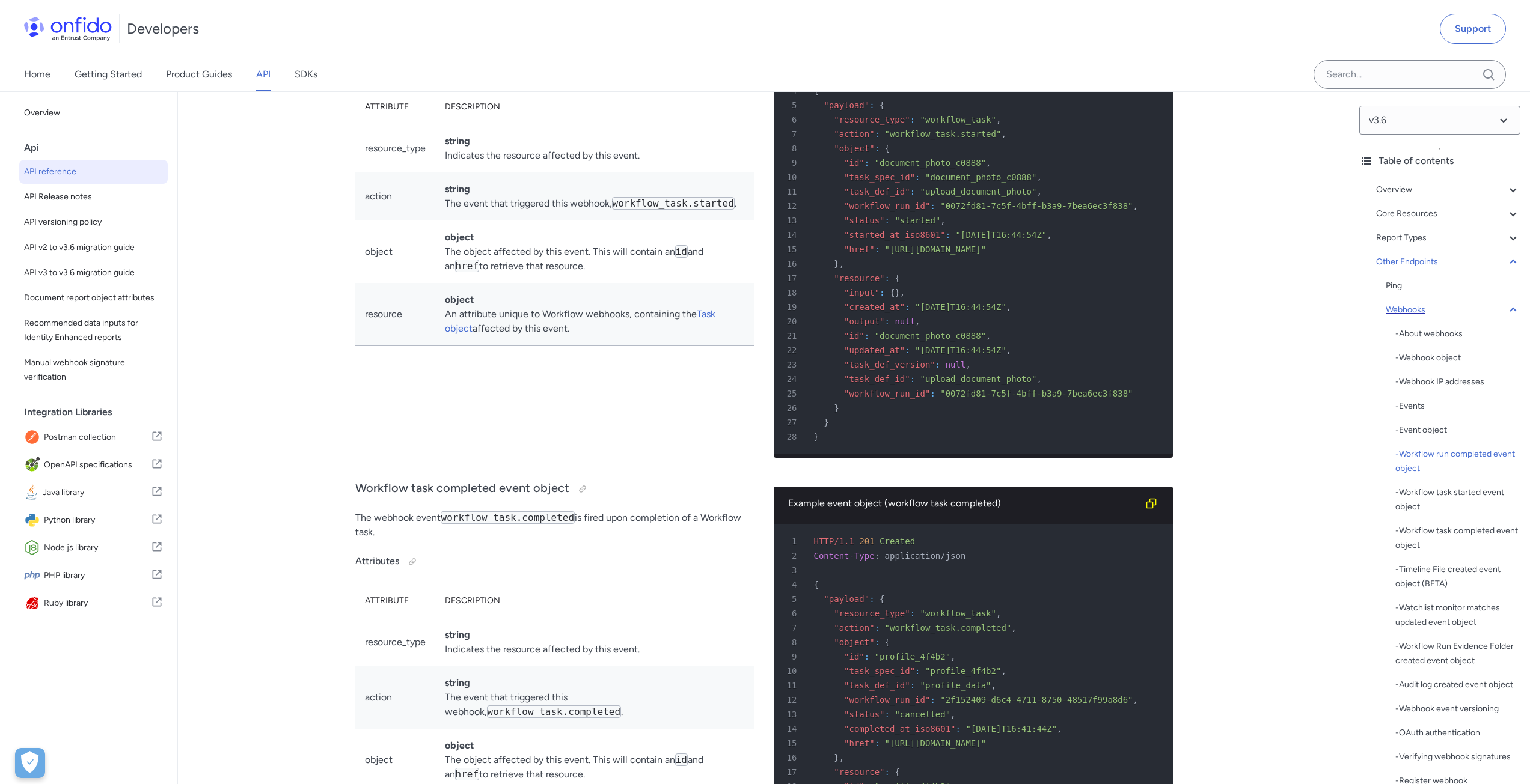
drag, startPoint x: 920, startPoint y: 222, endPoint x: 783, endPoint y: 228, distance: 137.1
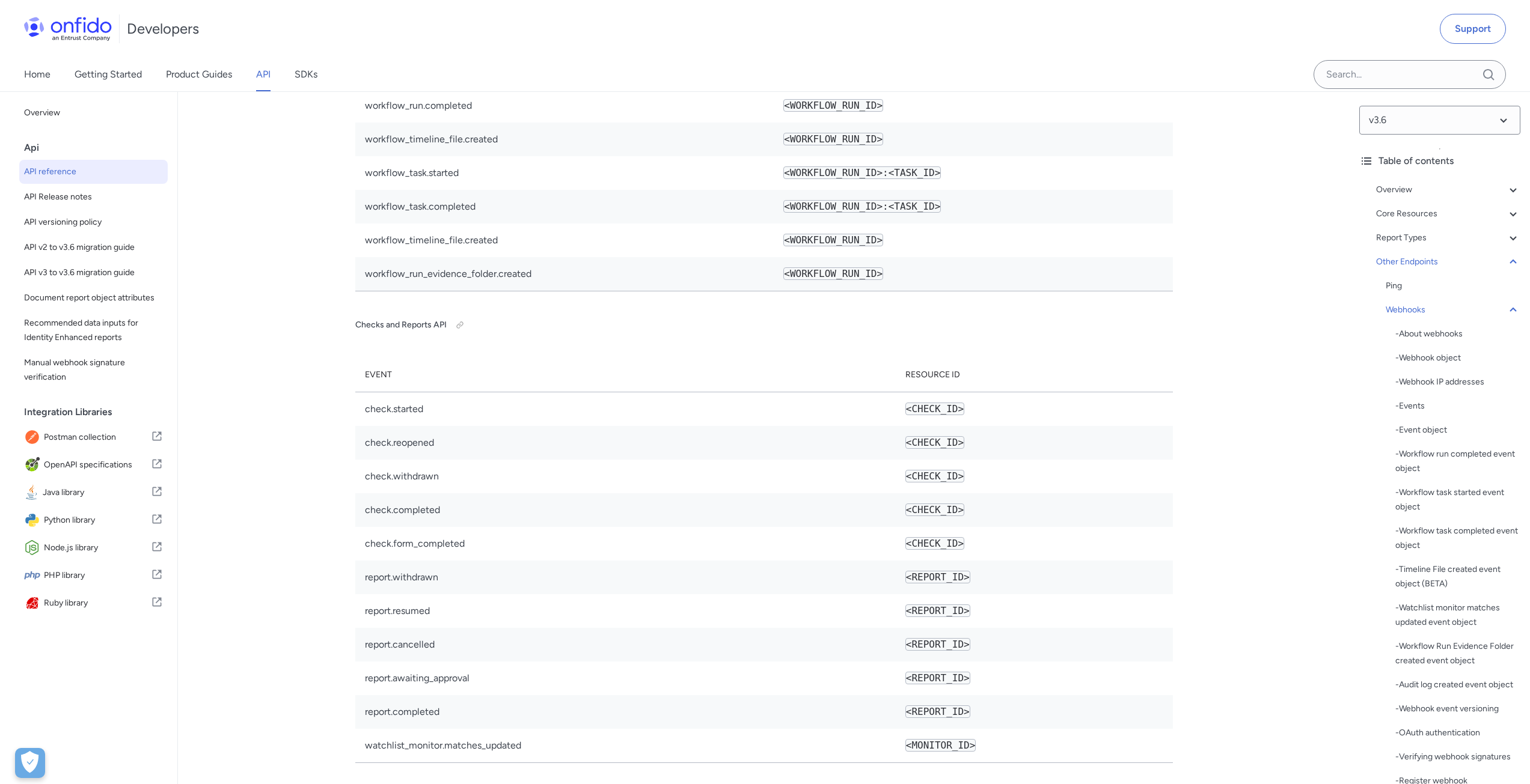
scroll to position [240, 0]
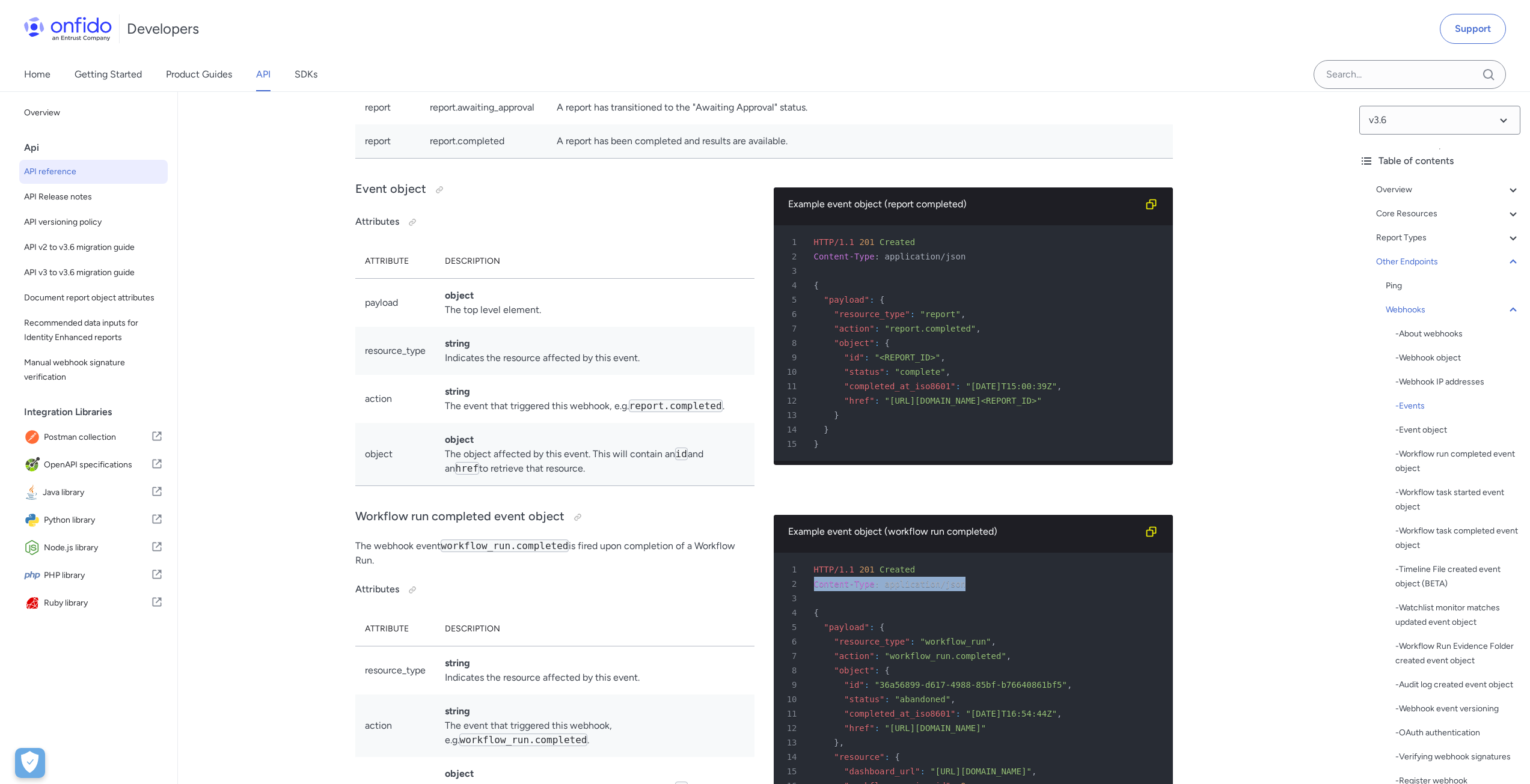
scroll to position [90400, 0]
